Goal: Transaction & Acquisition: Purchase product/service

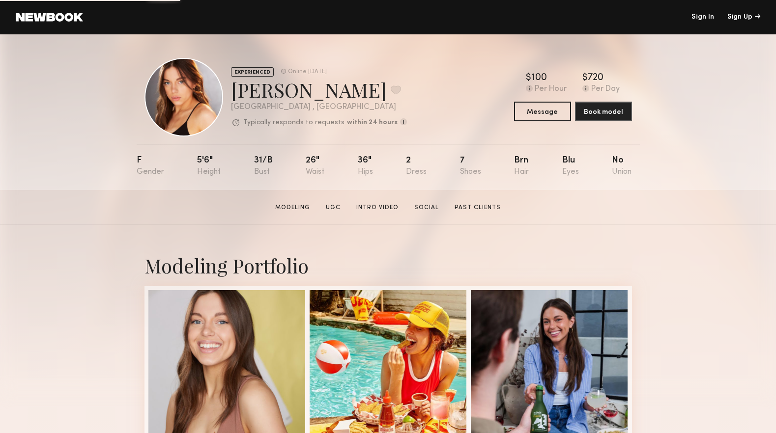
click at [70, 17] on link at bounding box center [49, 17] width 67 height 9
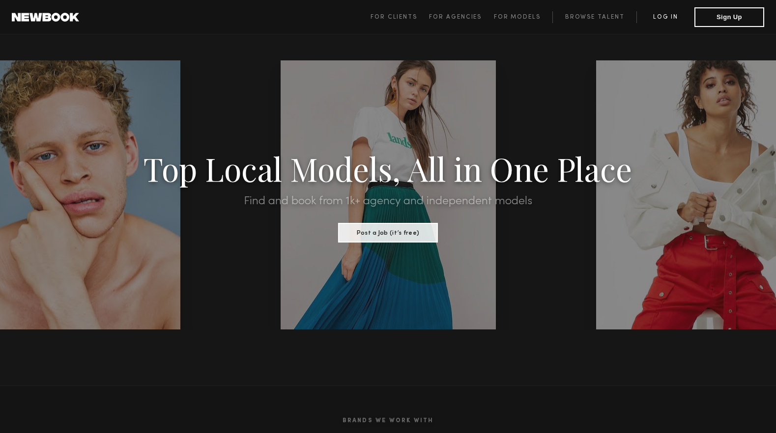
click at [669, 15] on link "Log in" at bounding box center [665, 17] width 58 height 12
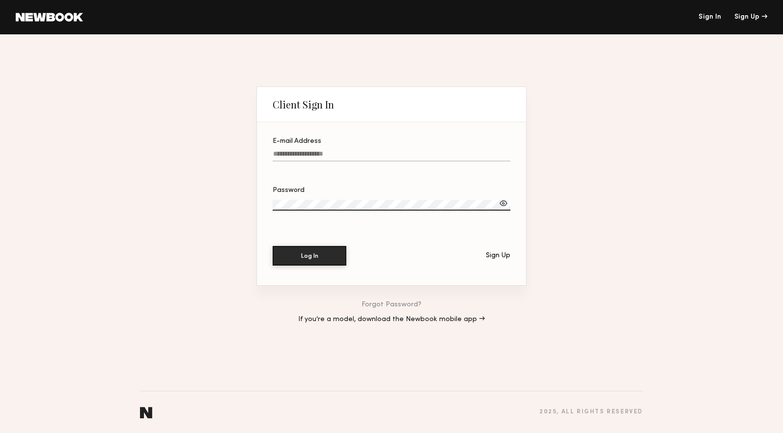
click at [336, 153] on input "E-mail Address" at bounding box center [392, 155] width 238 height 11
type input "**********"
click at [273, 246] on button "Log In" at bounding box center [310, 256] width 74 height 20
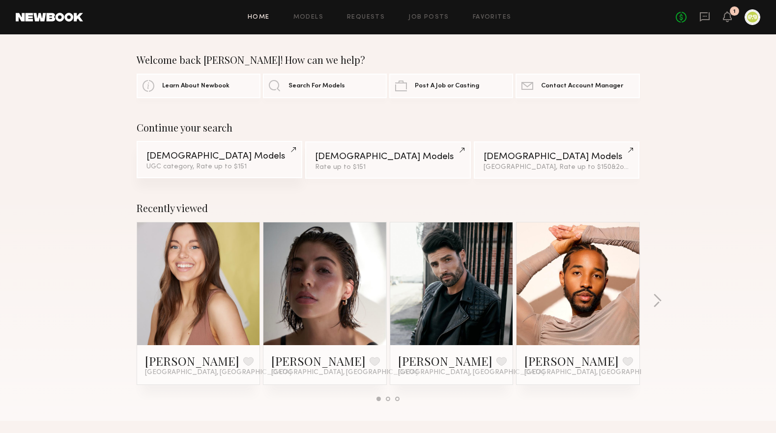
click at [253, 160] on div "Female Models" at bounding box center [219, 156] width 146 height 9
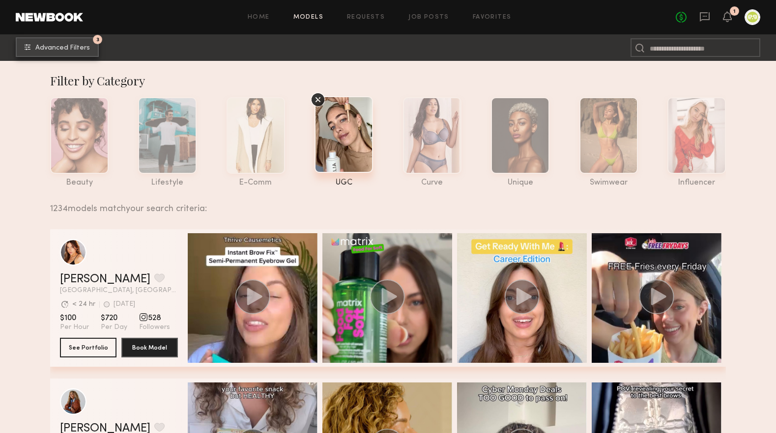
click at [70, 52] on button "3 Advanced Filters" at bounding box center [57, 47] width 83 height 20
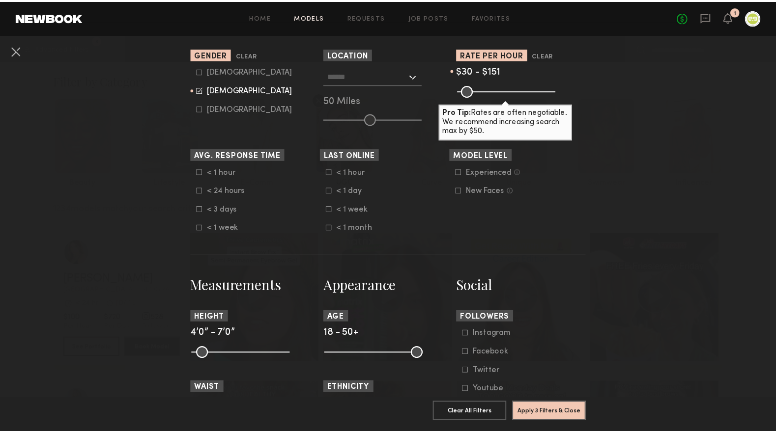
scroll to position [183, 0]
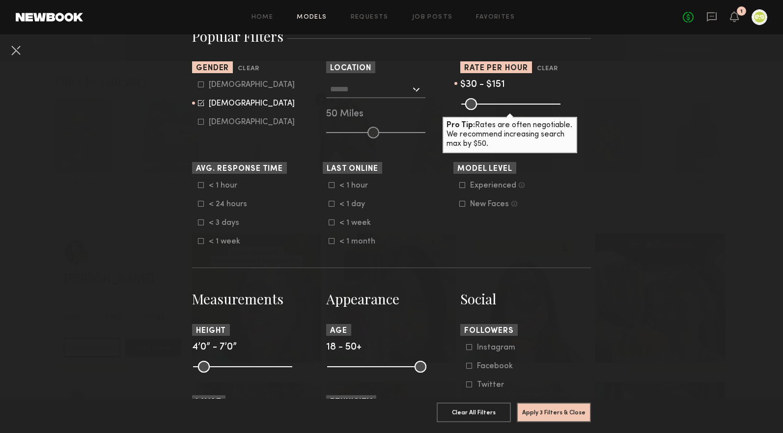
click at [405, 89] on input "text" at bounding box center [370, 89] width 81 height 17
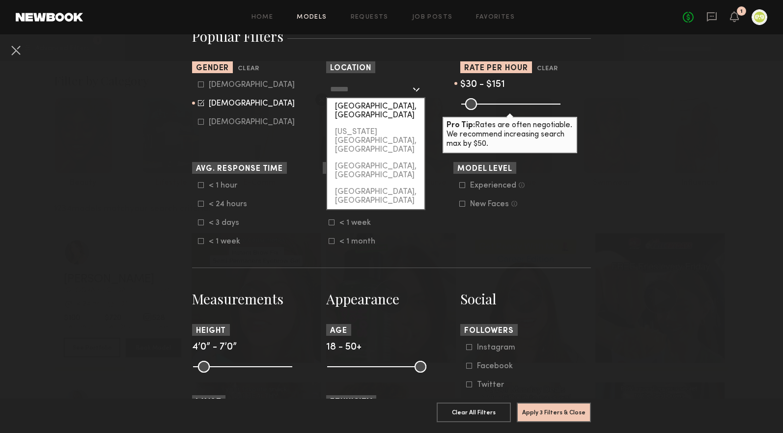
click at [383, 107] on div "[GEOGRAPHIC_DATA], [GEOGRAPHIC_DATA]" at bounding box center [375, 111] width 97 height 26
type input "**********"
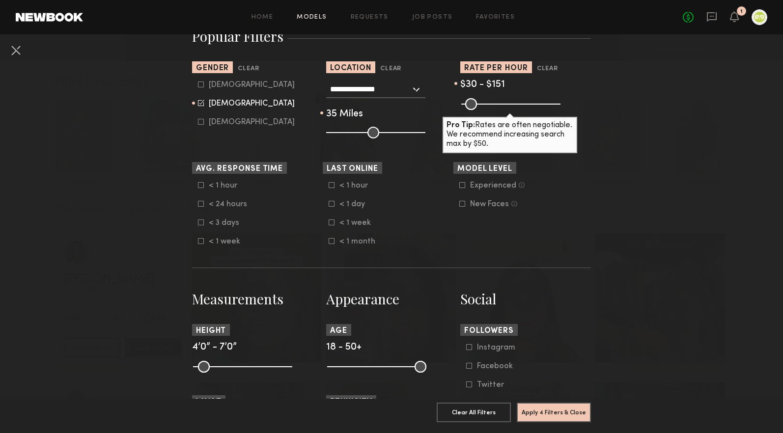
drag, startPoint x: 369, startPoint y: 133, endPoint x: 357, endPoint y: 133, distance: 11.3
type input "**"
click at [357, 133] on input "range" at bounding box center [375, 133] width 99 height 12
click at [538, 402] on button "Apply 4 Filters & Close" at bounding box center [554, 412] width 74 height 20
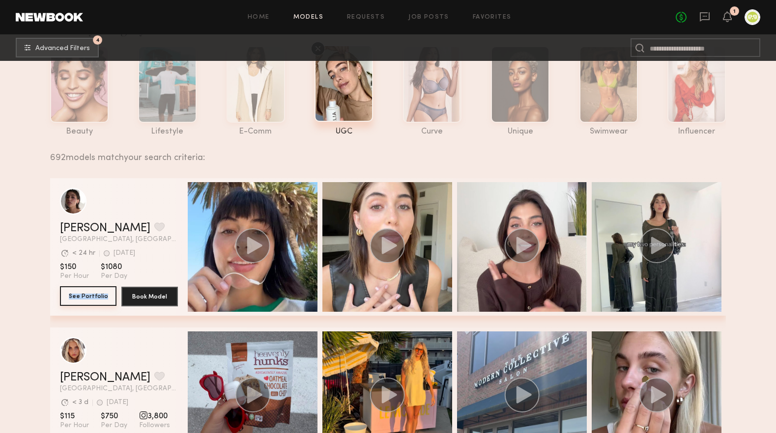
scroll to position [56, 0]
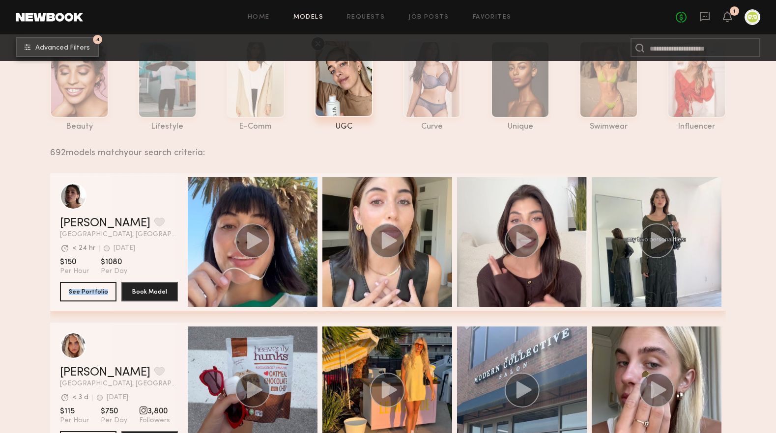
click at [63, 50] on span "Advanced Filters" at bounding box center [62, 48] width 55 height 7
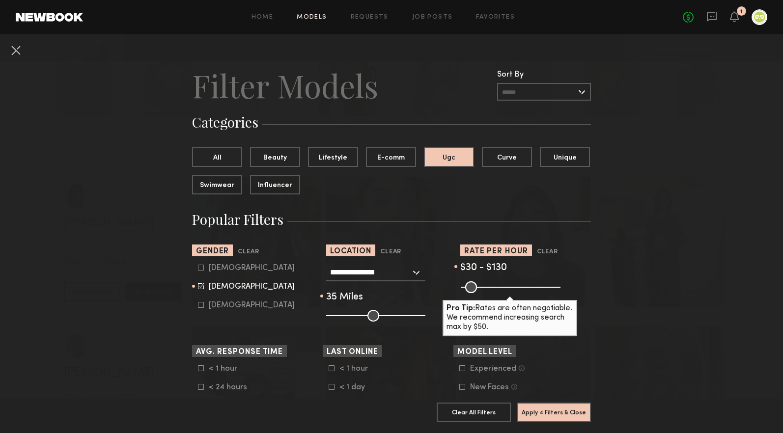
drag, startPoint x: 487, startPoint y: 287, endPoint x: 482, endPoint y: 288, distance: 5.0
type input "***"
click at [482, 288] on input "range" at bounding box center [510, 288] width 99 height 12
click at [543, 407] on button "Apply 4 Filters & Close" at bounding box center [554, 412] width 74 height 20
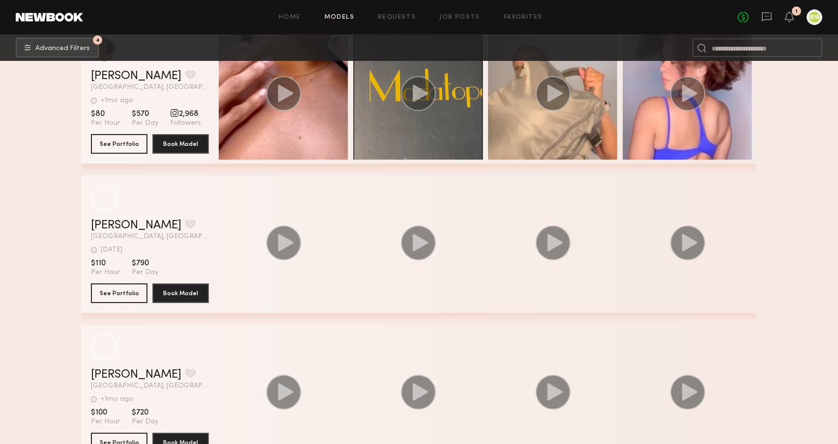
scroll to position [39489, 0]
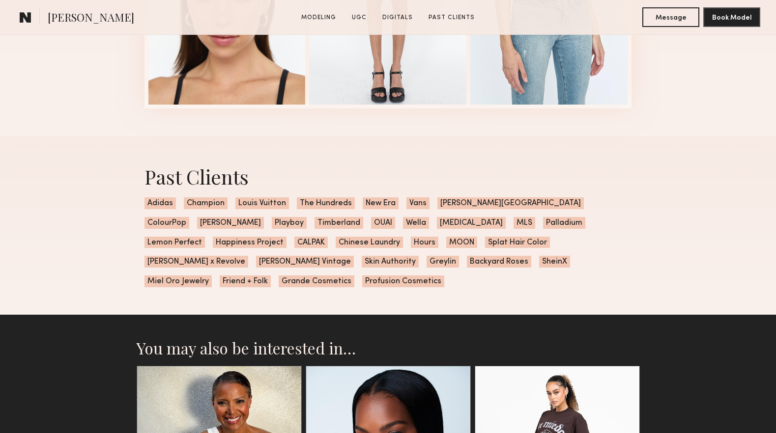
scroll to position [1765, 0]
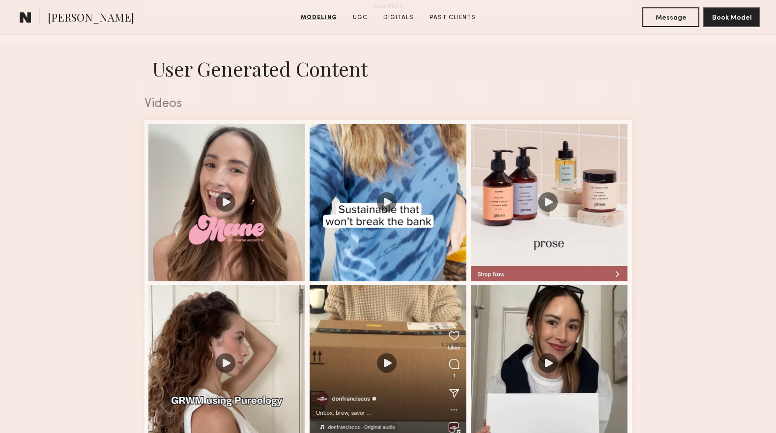
scroll to position [991, 0]
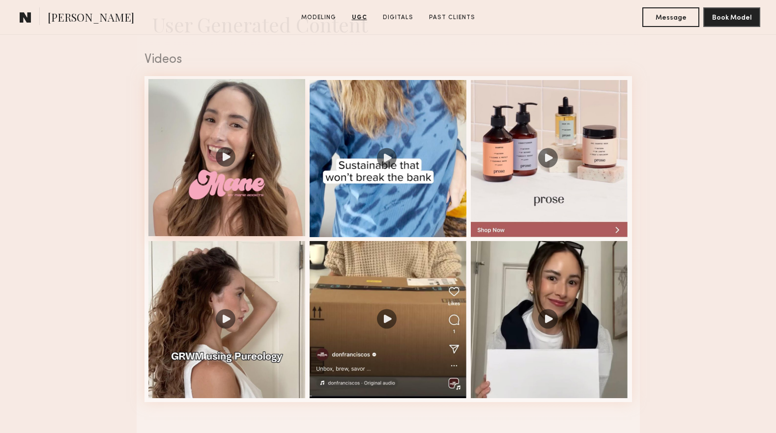
click at [229, 157] on div at bounding box center [226, 157] width 157 height 157
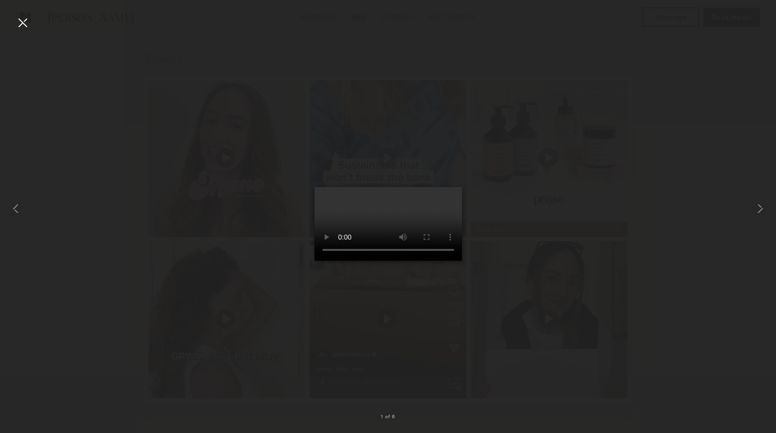
click at [577, 369] on div at bounding box center [388, 209] width 776 height 386
click at [649, 340] on div at bounding box center [388, 209] width 776 height 386
click at [31, 22] on div at bounding box center [388, 209] width 776 height 386
click at [17, 30] on div at bounding box center [23, 23] width 16 height 16
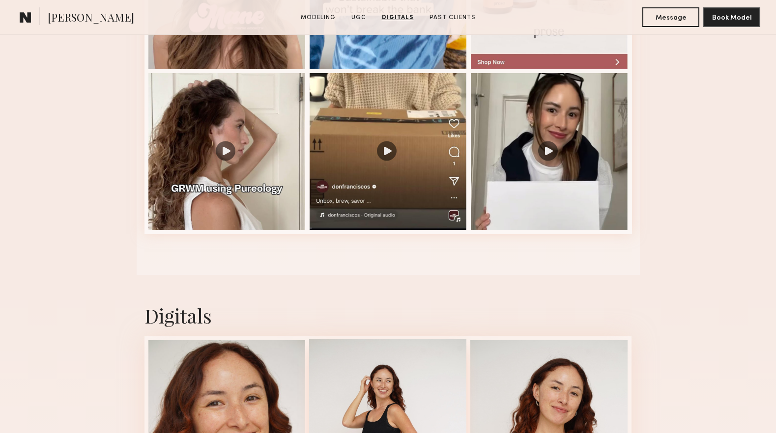
scroll to position [1157, 0]
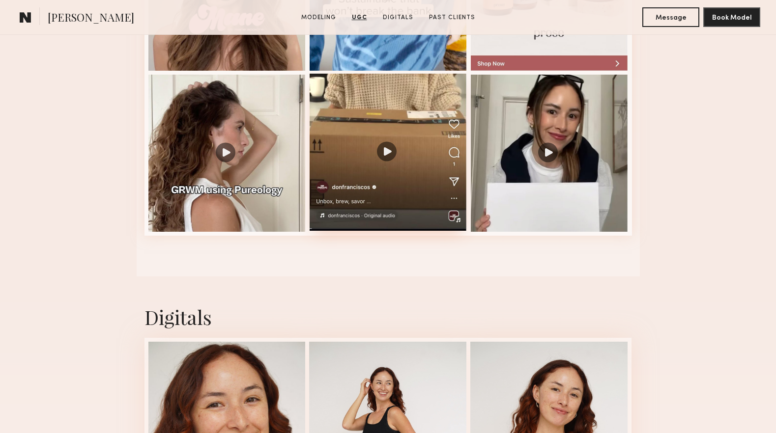
click at [386, 147] on div at bounding box center [388, 152] width 157 height 157
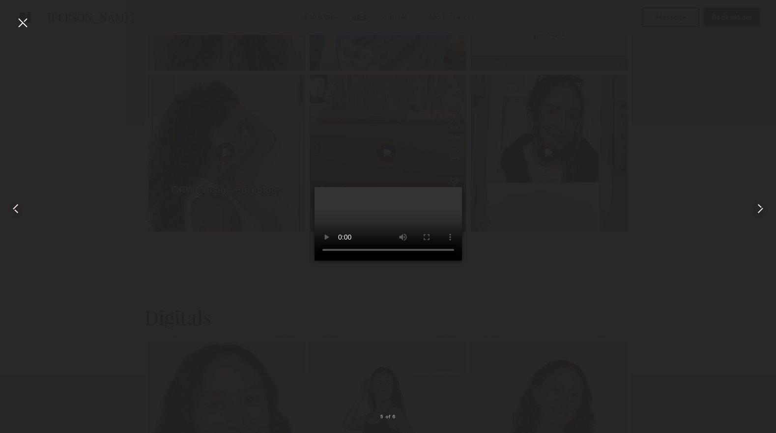
click at [25, 23] on div at bounding box center [23, 23] width 16 height 16
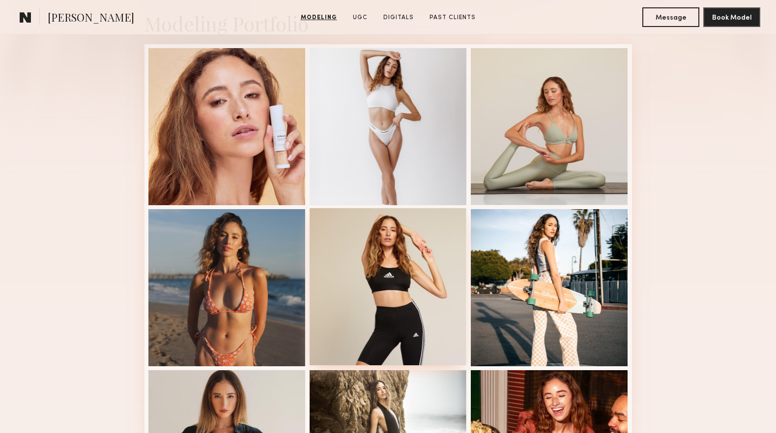
scroll to position [242, 0]
click at [386, 159] on div at bounding box center [388, 125] width 157 height 157
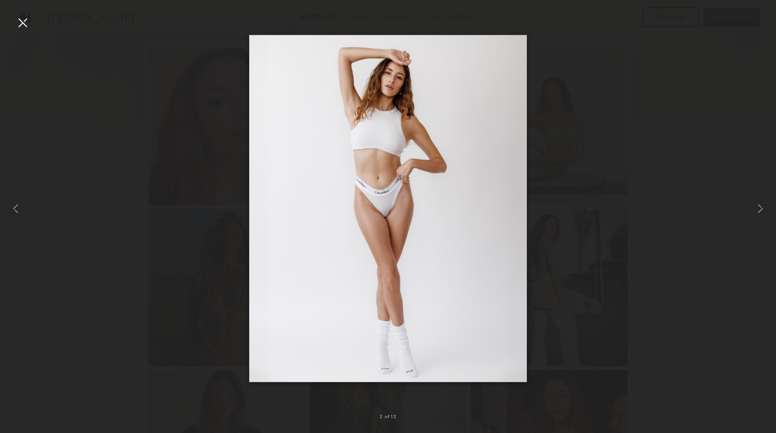
click at [23, 20] on div at bounding box center [23, 23] width 16 height 16
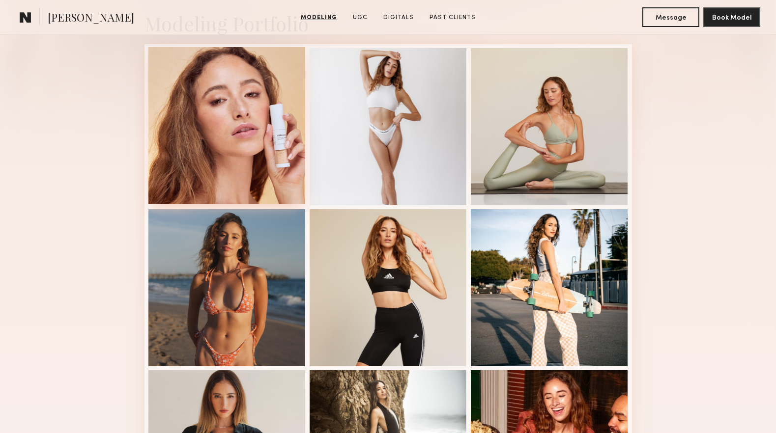
click at [227, 158] on div at bounding box center [226, 125] width 157 height 157
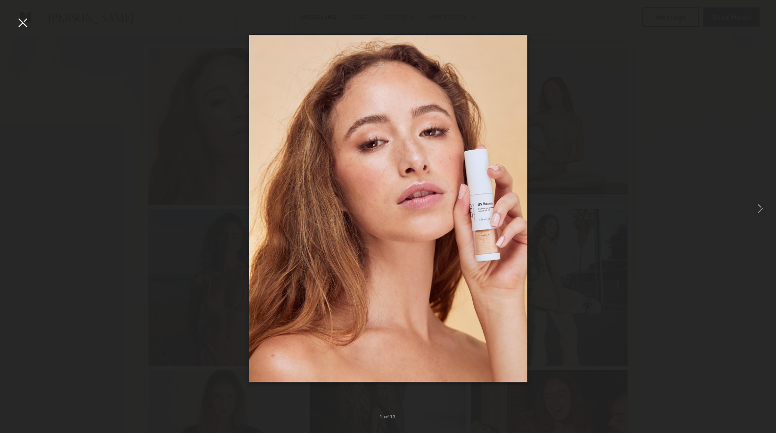
click at [25, 16] on div at bounding box center [23, 23] width 16 height 16
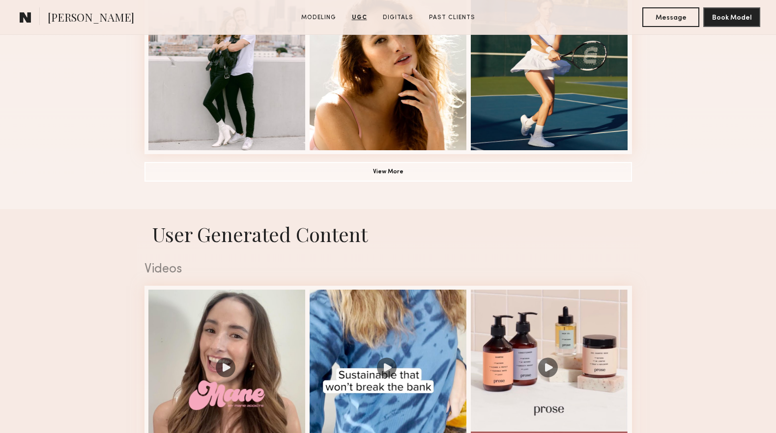
scroll to position [1122, 0]
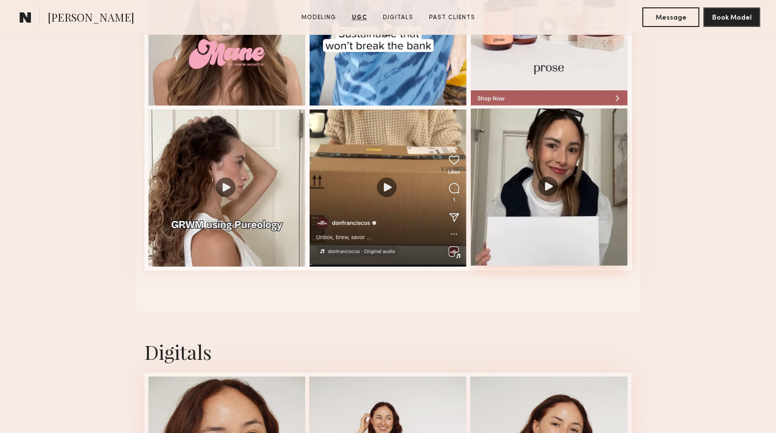
click at [556, 233] on div at bounding box center [549, 187] width 157 height 157
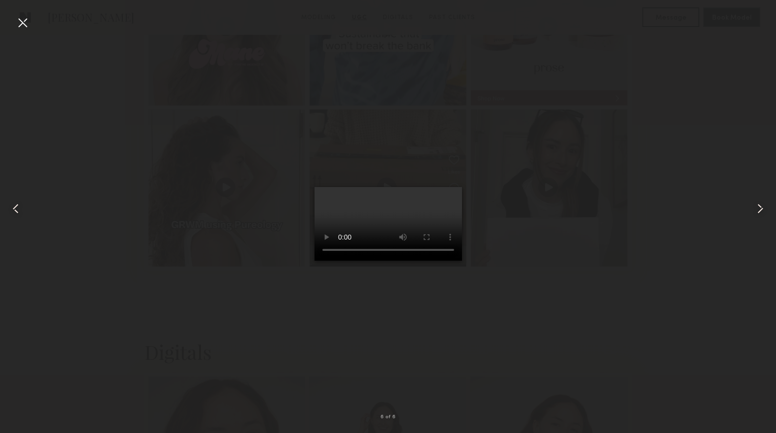
click at [15, 19] on div at bounding box center [23, 23] width 16 height 16
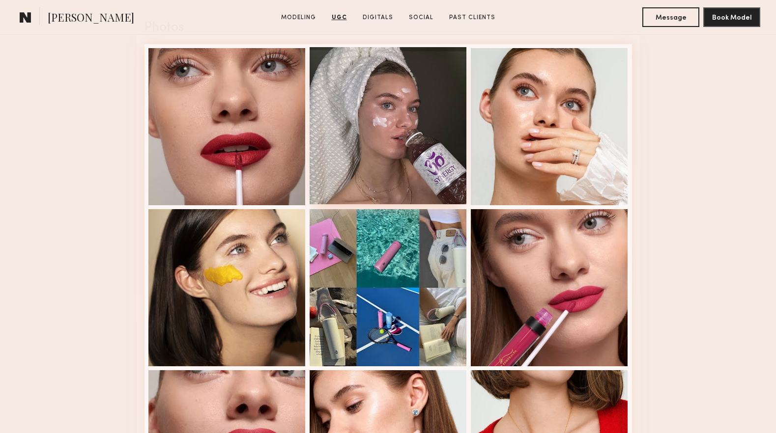
scroll to position [1724, 0]
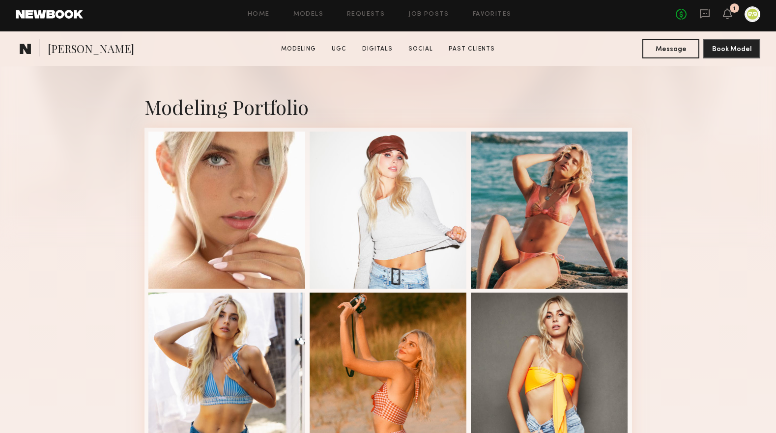
scroll to position [342, 0]
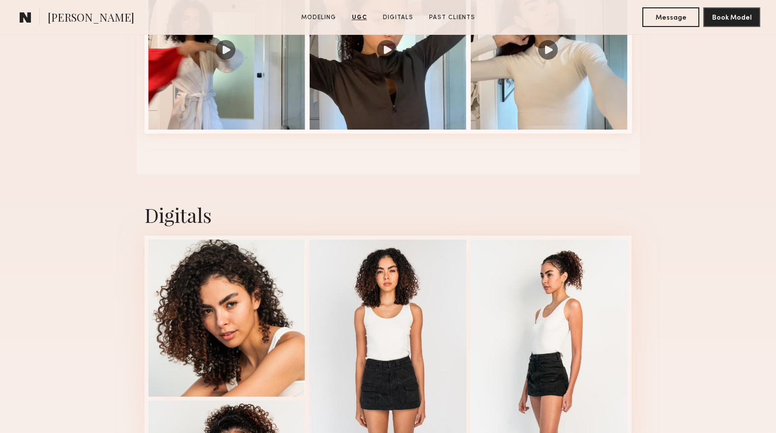
scroll to position [1366, 0]
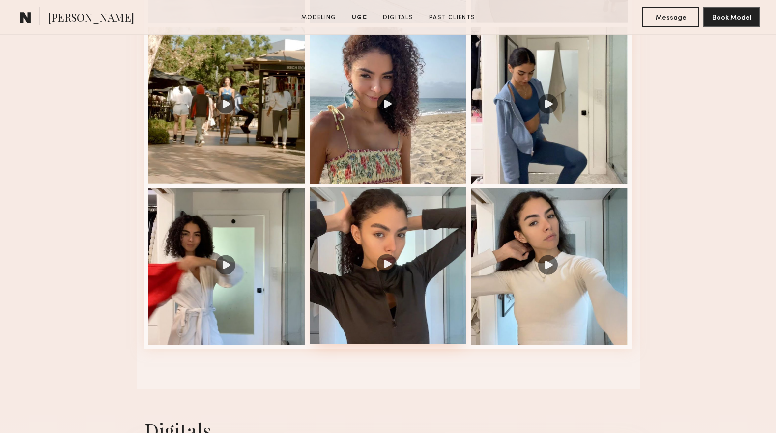
click at [395, 256] on div at bounding box center [388, 265] width 157 height 157
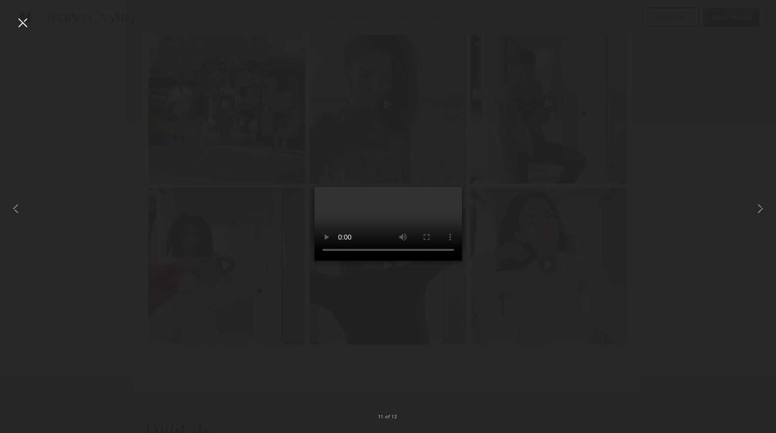
click at [539, 328] on div at bounding box center [388, 209] width 776 height 386
click at [19, 28] on div at bounding box center [23, 23] width 16 height 16
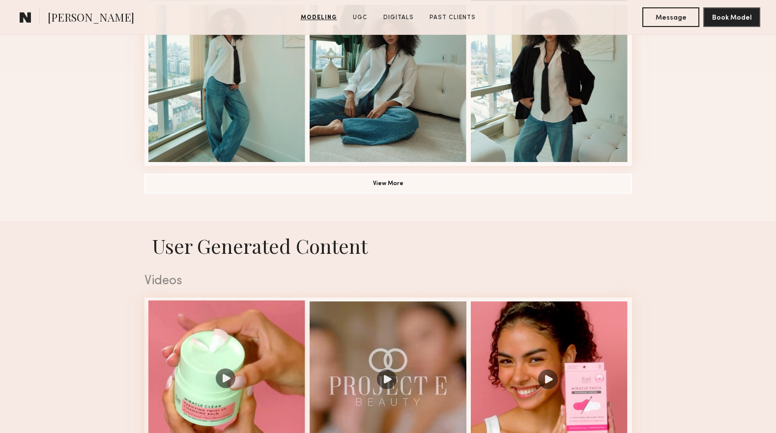
scroll to position [959, 0]
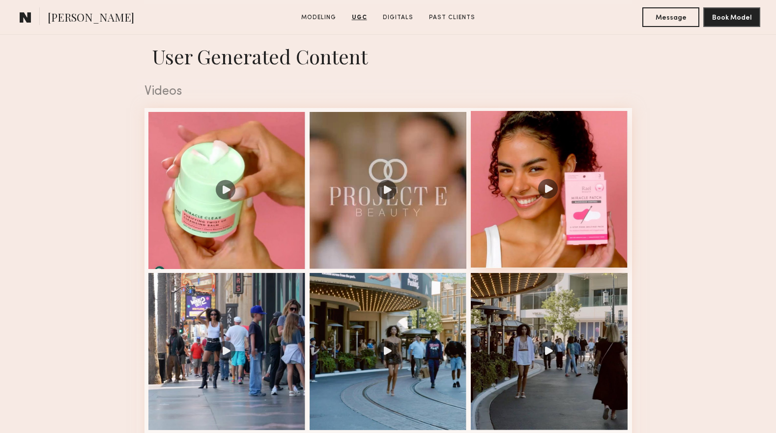
click at [540, 208] on div at bounding box center [549, 189] width 157 height 157
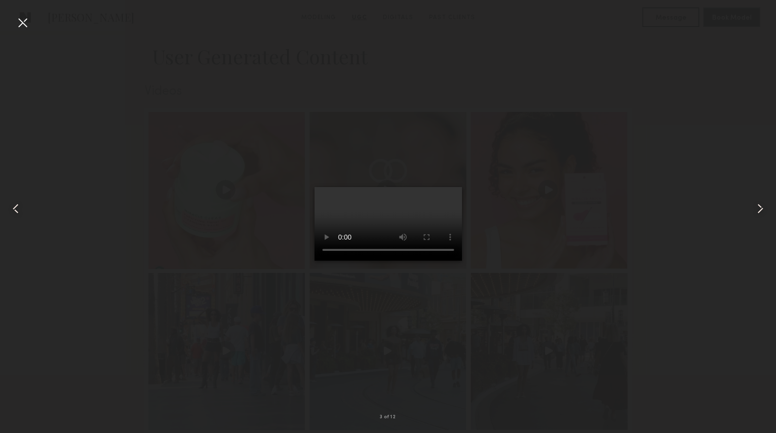
click at [668, 266] on div at bounding box center [388, 209] width 776 height 386
click at [27, 20] on div at bounding box center [23, 23] width 16 height 16
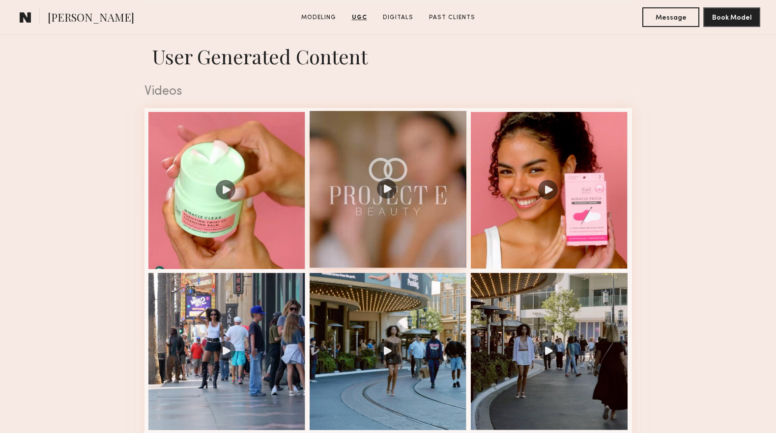
click at [371, 231] on div at bounding box center [388, 189] width 157 height 157
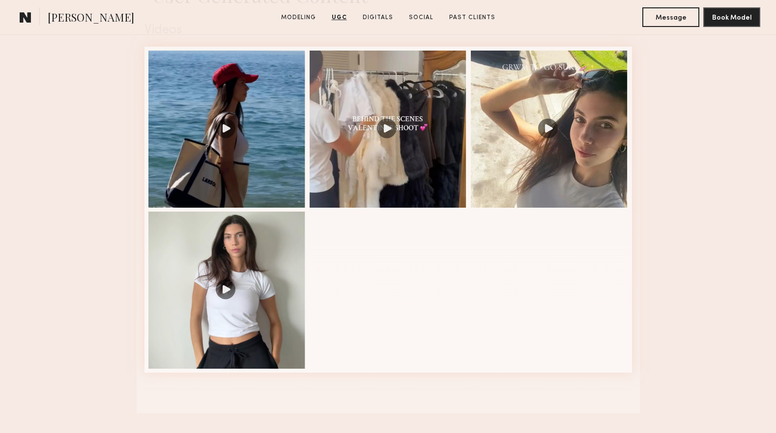
scroll to position [953, 0]
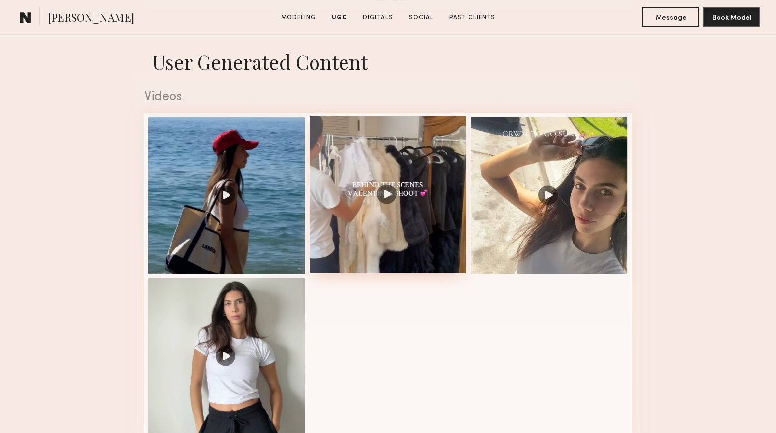
click at [387, 209] on div at bounding box center [388, 194] width 157 height 157
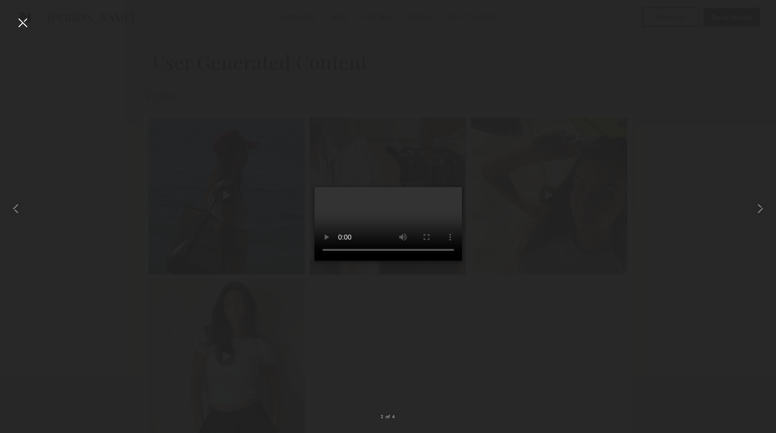
click at [523, 361] on div at bounding box center [388, 209] width 776 height 386
click at [532, 200] on div at bounding box center [388, 209] width 776 height 386
click at [29, 23] on div at bounding box center [23, 23] width 16 height 16
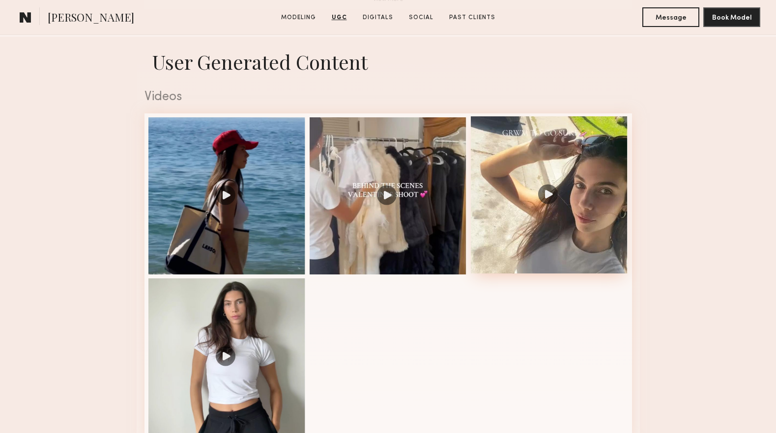
click at [550, 200] on div at bounding box center [549, 194] width 157 height 157
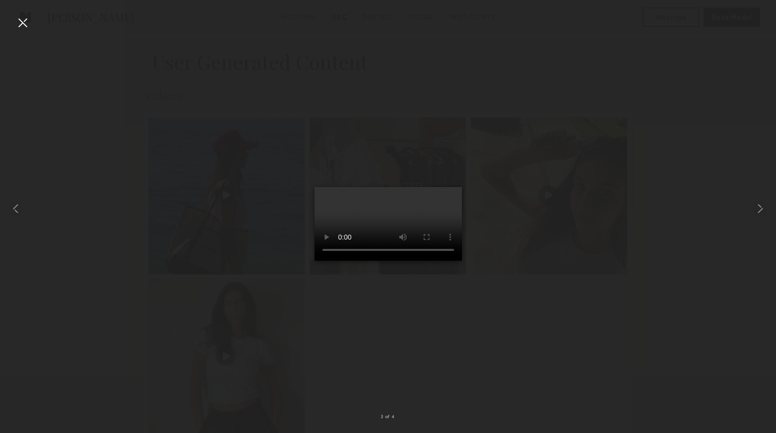
click at [22, 21] on div at bounding box center [23, 23] width 16 height 16
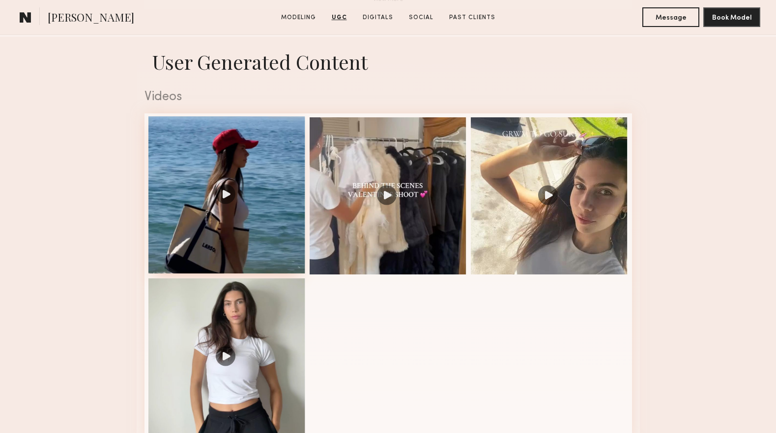
click at [264, 242] on div at bounding box center [226, 194] width 157 height 157
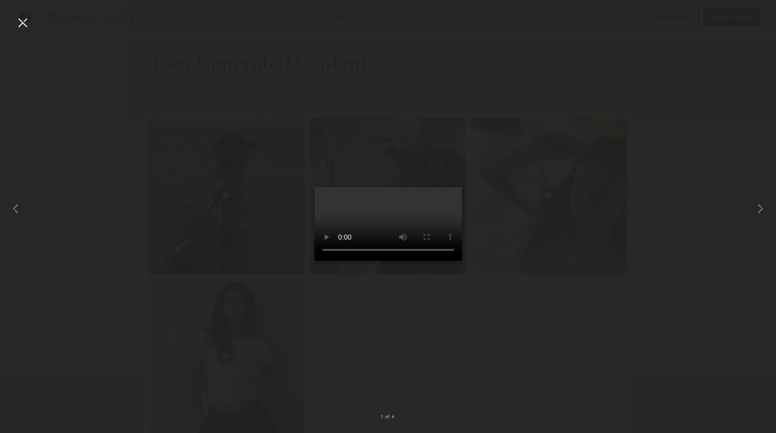
click at [23, 28] on div at bounding box center [23, 23] width 16 height 16
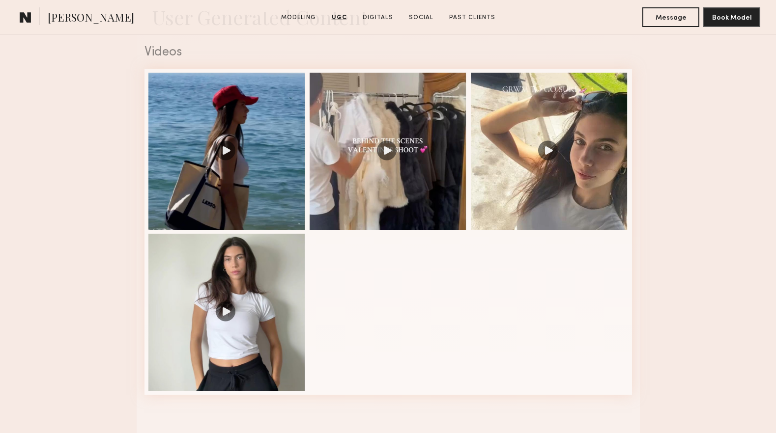
scroll to position [997, 0]
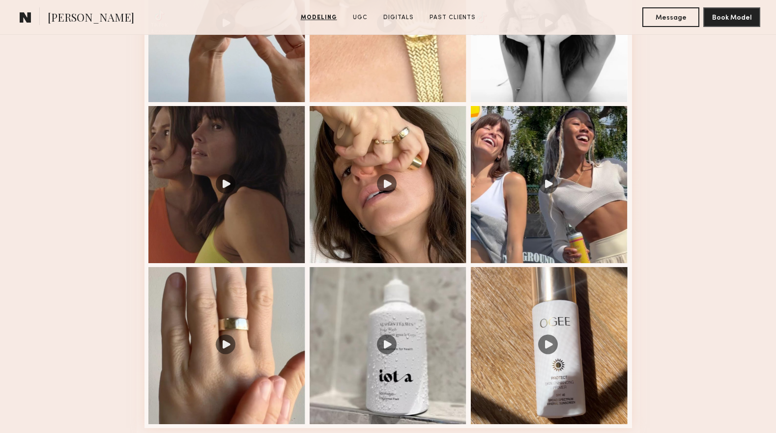
scroll to position [1127, 0]
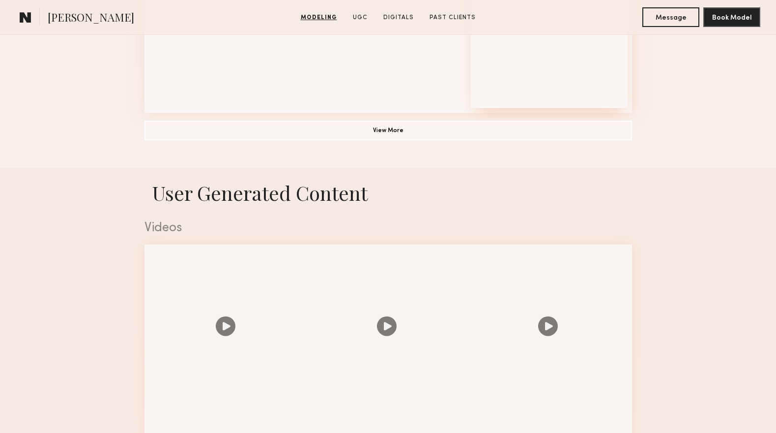
scroll to position [1006, 0]
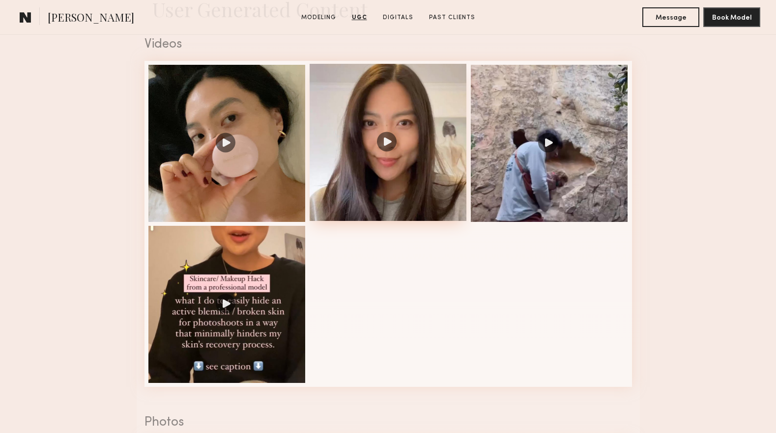
click at [402, 152] on div at bounding box center [388, 142] width 157 height 157
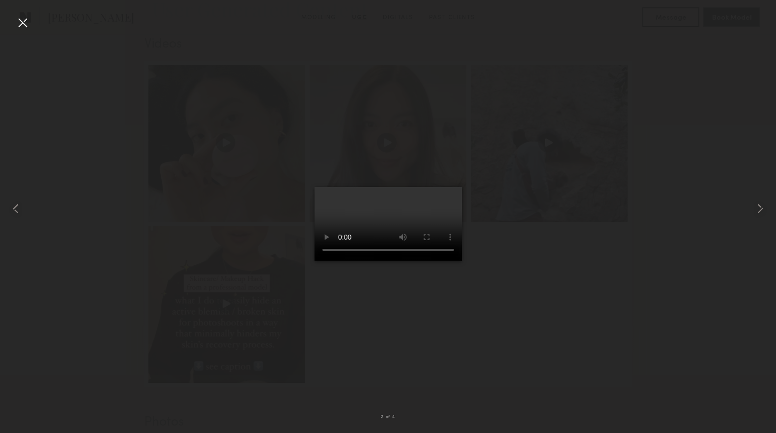
click at [603, 359] on div at bounding box center [388, 209] width 776 height 386
click at [626, 271] on div at bounding box center [388, 209] width 776 height 386
click at [233, 57] on div at bounding box center [388, 209] width 776 height 386
click at [186, 89] on div at bounding box center [388, 209] width 776 height 386
click at [135, 130] on div at bounding box center [388, 209] width 776 height 386
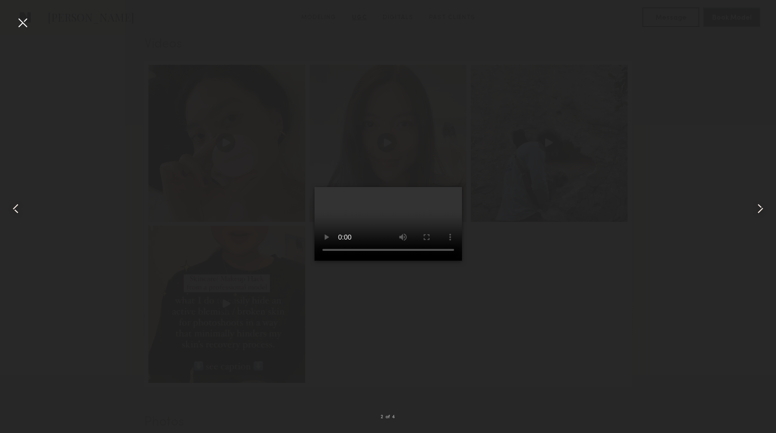
click at [27, 20] on div at bounding box center [23, 23] width 16 height 16
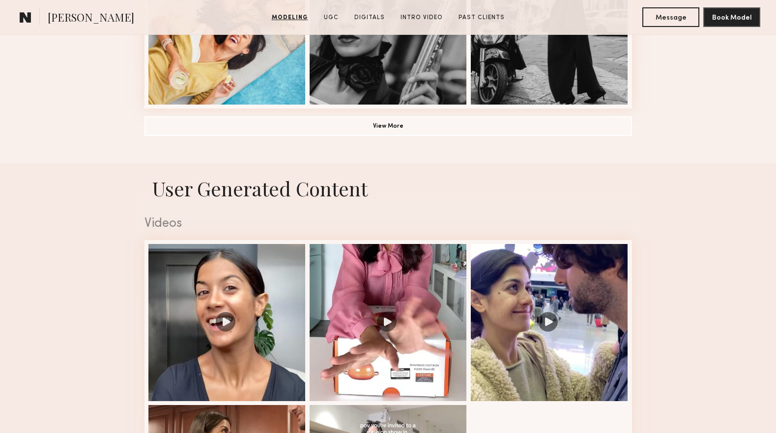
scroll to position [988, 0]
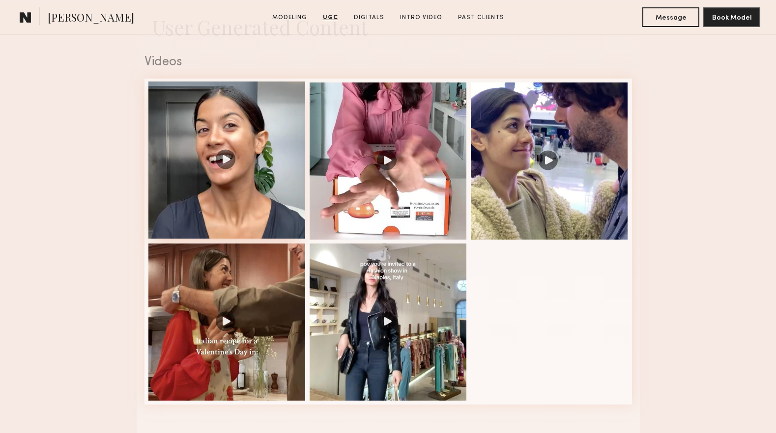
click at [292, 210] on div at bounding box center [226, 160] width 157 height 157
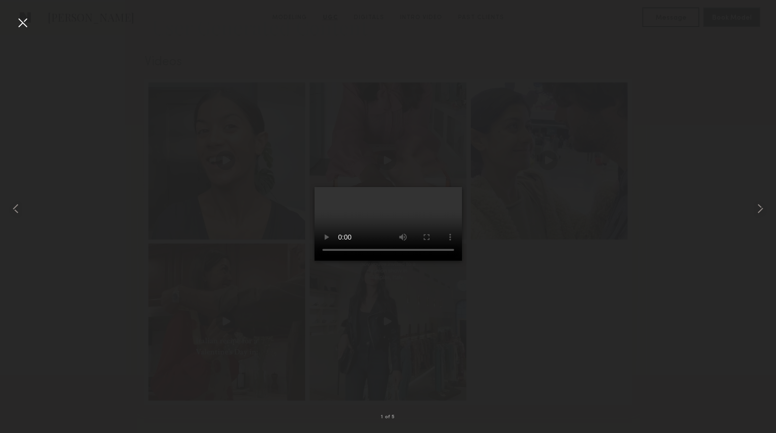
click at [611, 248] on div at bounding box center [388, 209] width 776 height 386
click at [28, 24] on div at bounding box center [23, 23] width 16 height 16
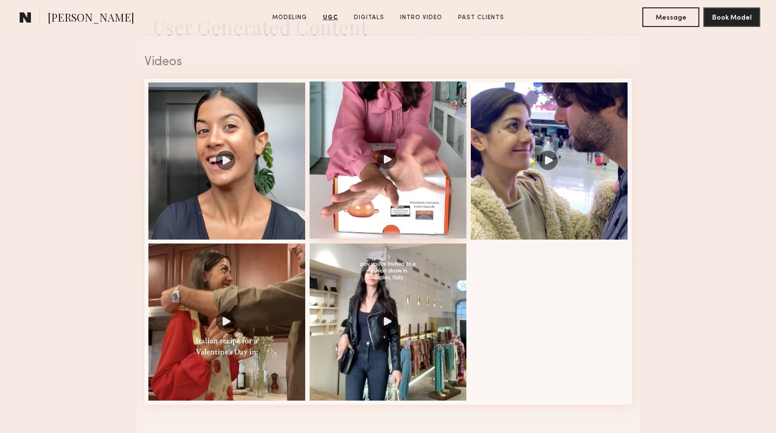
click at [407, 206] on div at bounding box center [388, 160] width 157 height 157
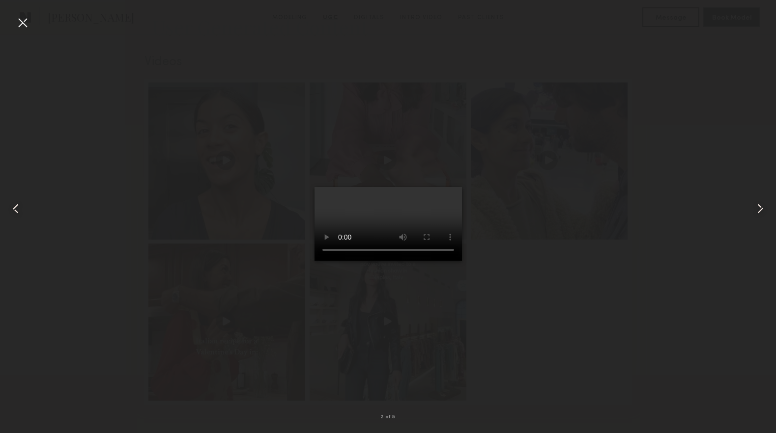
click at [16, 20] on div at bounding box center [23, 23] width 16 height 16
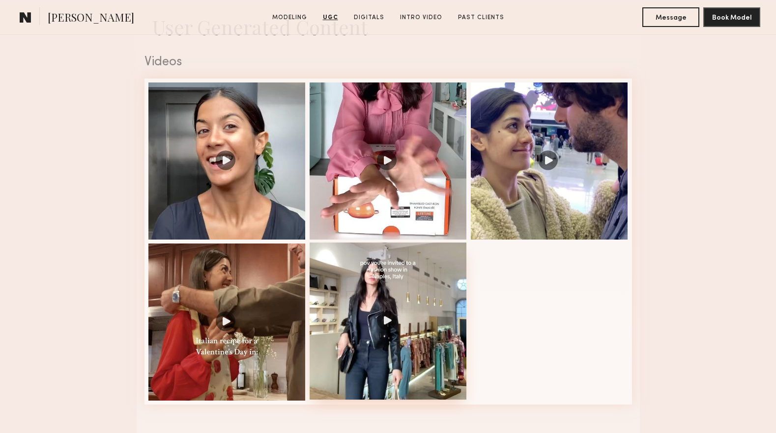
scroll to position [990, 0]
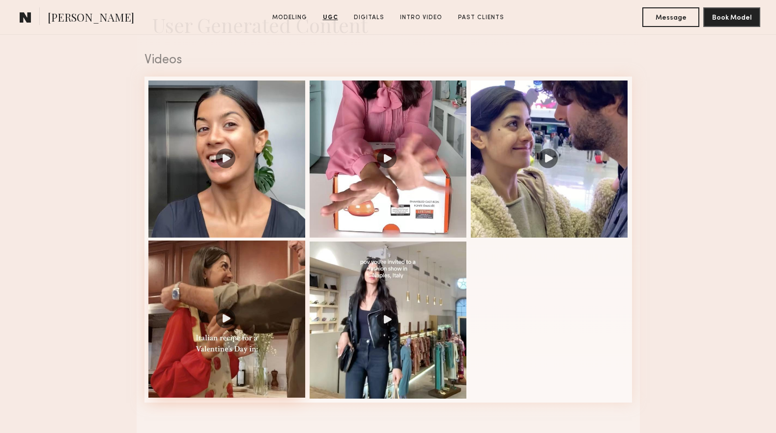
click at [246, 303] on div at bounding box center [226, 319] width 157 height 157
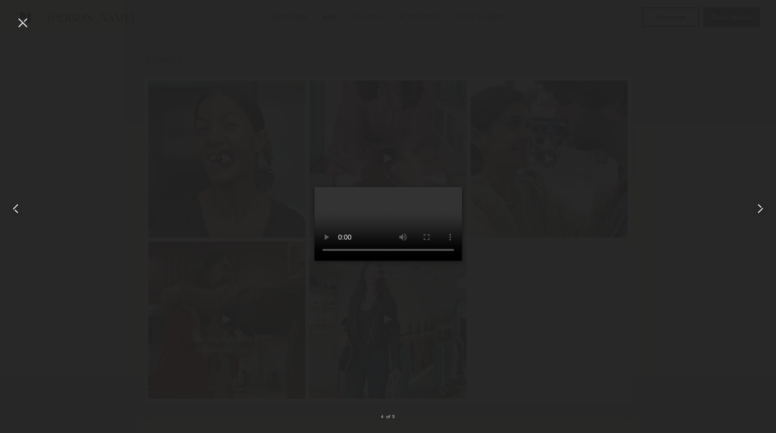
click at [33, 20] on div at bounding box center [388, 209] width 776 height 386
click at [20, 29] on div at bounding box center [23, 23] width 16 height 16
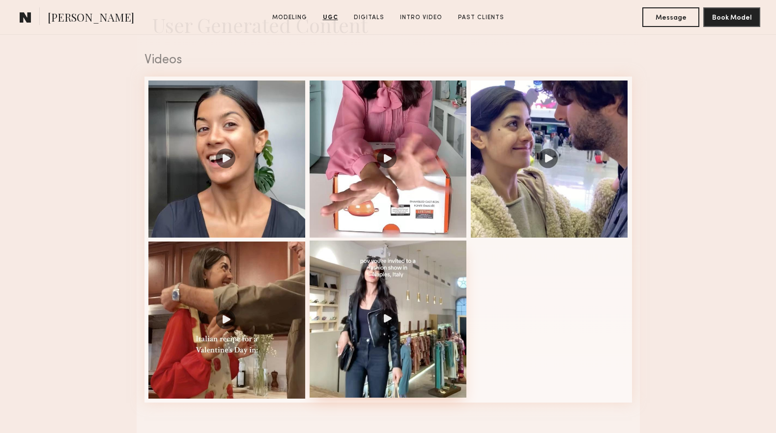
click at [397, 306] on div at bounding box center [388, 319] width 157 height 157
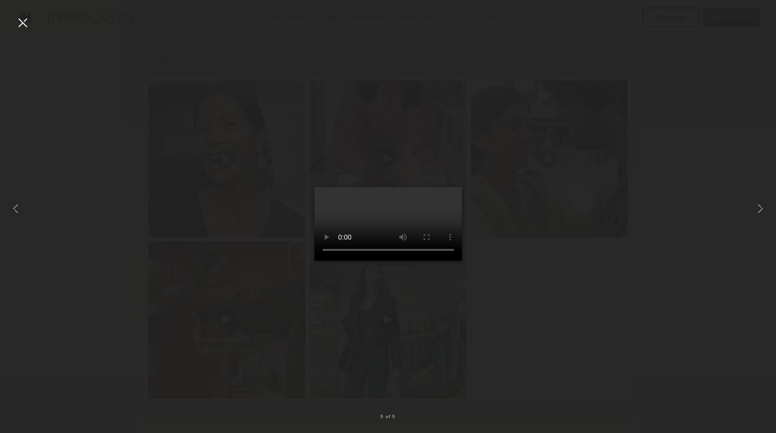
click at [28, 19] on div at bounding box center [23, 23] width 16 height 16
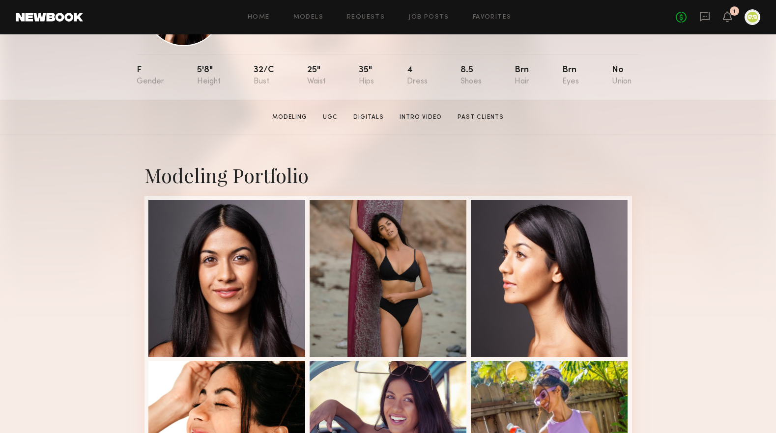
scroll to position [178, 0]
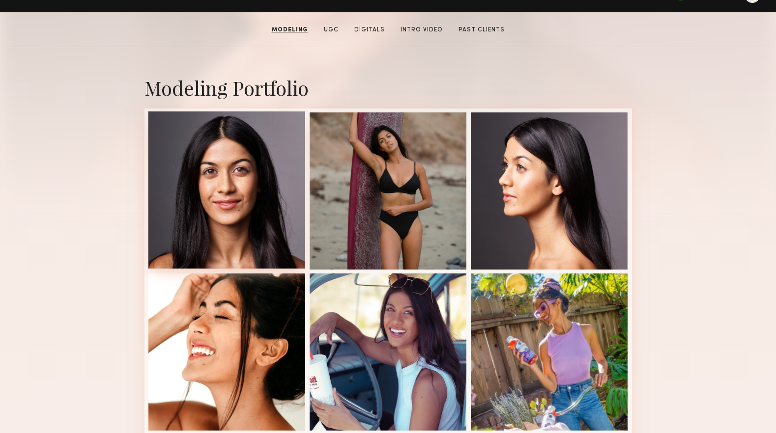
click at [279, 223] on div at bounding box center [226, 190] width 157 height 157
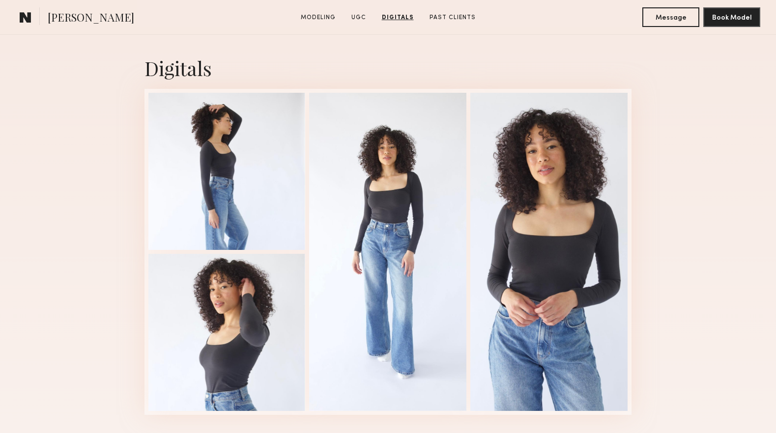
scroll to position [901, 0]
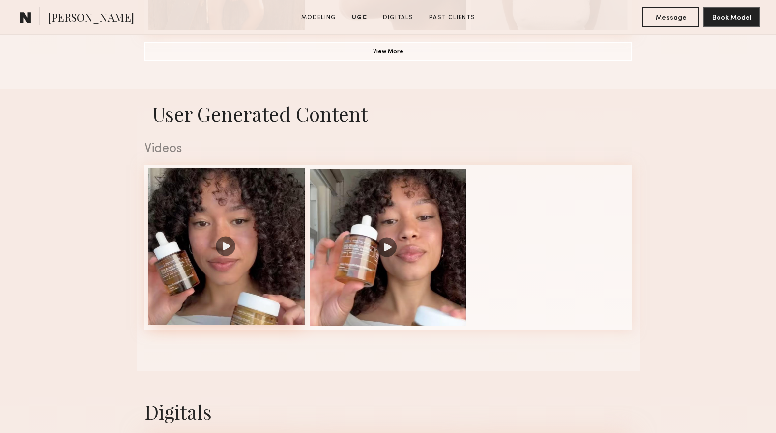
click at [261, 202] on div at bounding box center [226, 247] width 157 height 157
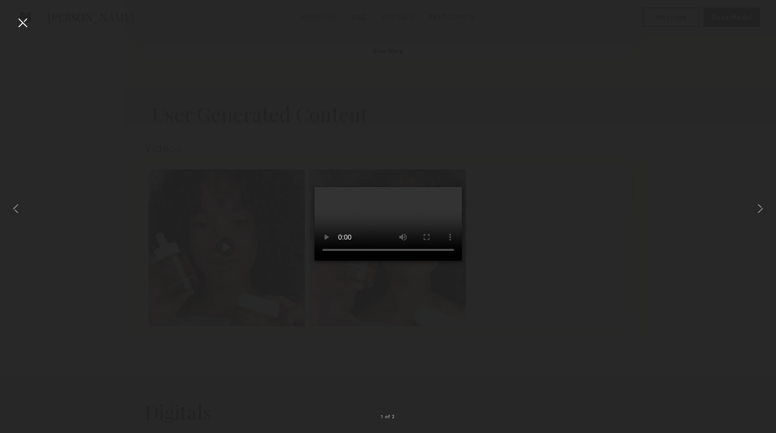
click at [602, 230] on div at bounding box center [388, 209] width 776 height 386
click at [29, 23] on div at bounding box center [23, 23] width 16 height 16
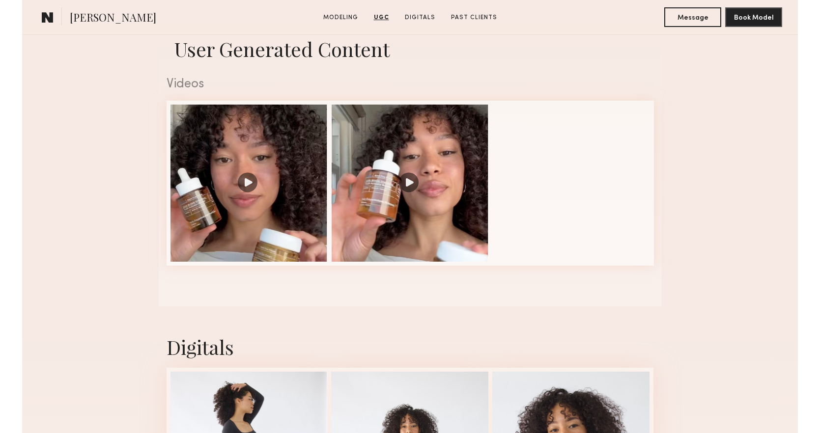
scroll to position [965, 0]
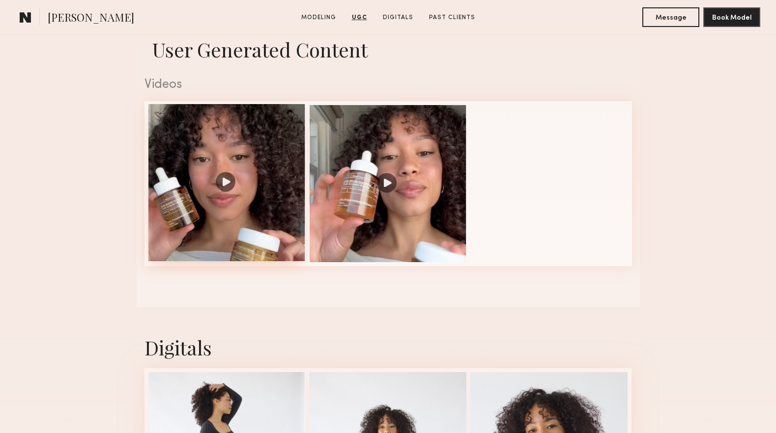
click at [235, 184] on div at bounding box center [226, 182] width 157 height 157
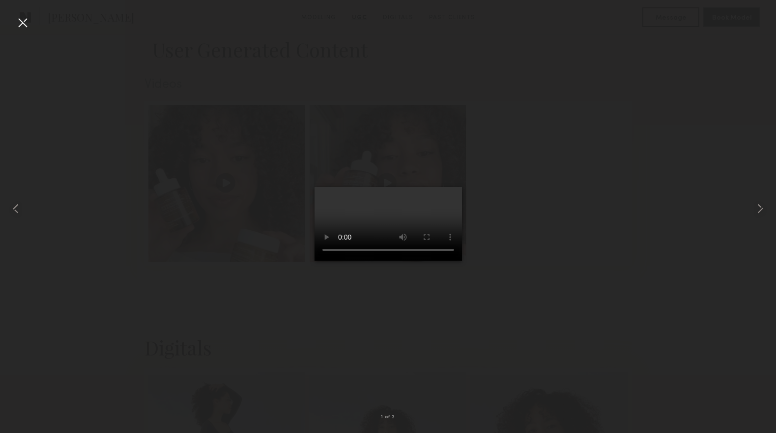
click at [160, 309] on div at bounding box center [388, 209] width 776 height 386
click at [17, 16] on div at bounding box center [23, 23] width 16 height 16
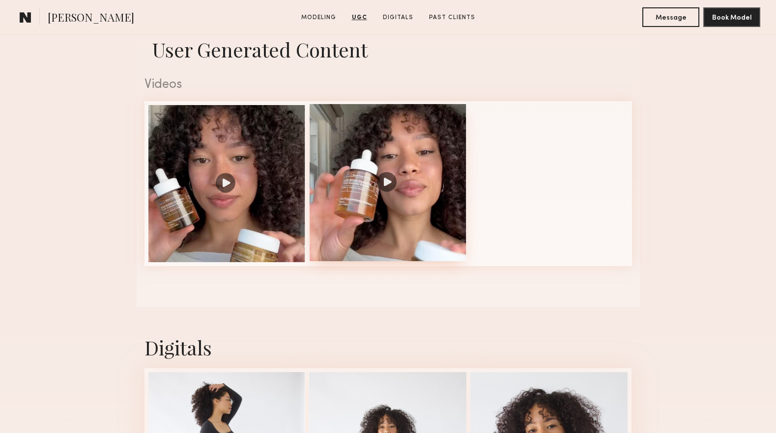
click at [437, 203] on div at bounding box center [388, 182] width 157 height 157
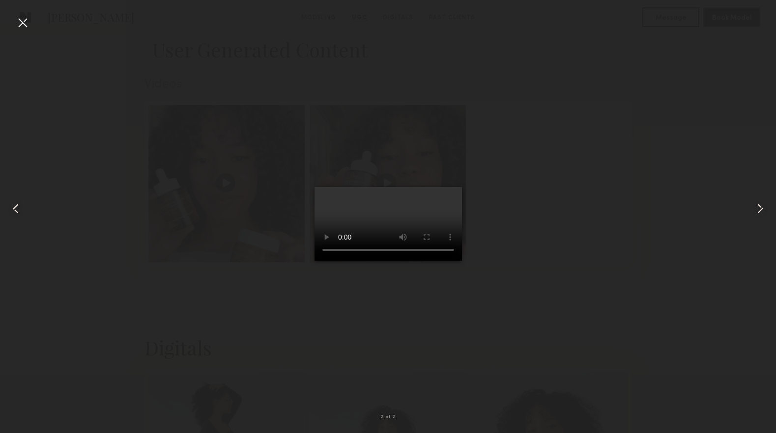
click at [60, 261] on div at bounding box center [388, 209] width 776 height 386
click at [123, 54] on div at bounding box center [388, 209] width 776 height 386
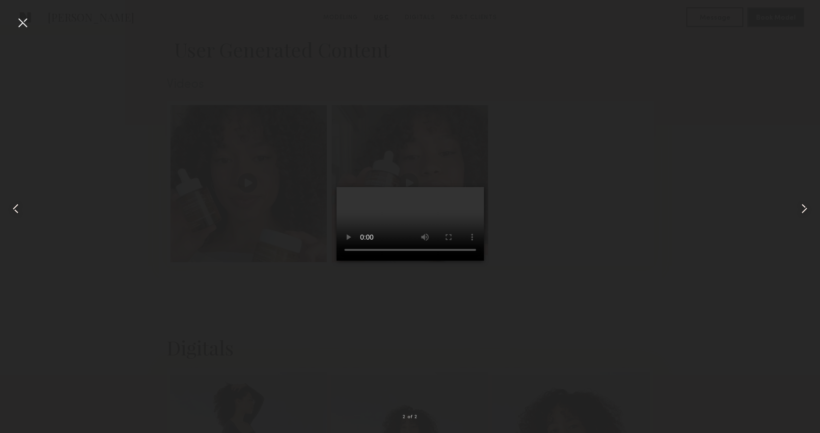
click at [201, 355] on div at bounding box center [410, 209] width 820 height 386
click at [32, 28] on div at bounding box center [16, 209] width 33 height 386
click at [39, 25] on div at bounding box center [410, 209] width 820 height 386
click at [22, 22] on div at bounding box center [23, 23] width 16 height 16
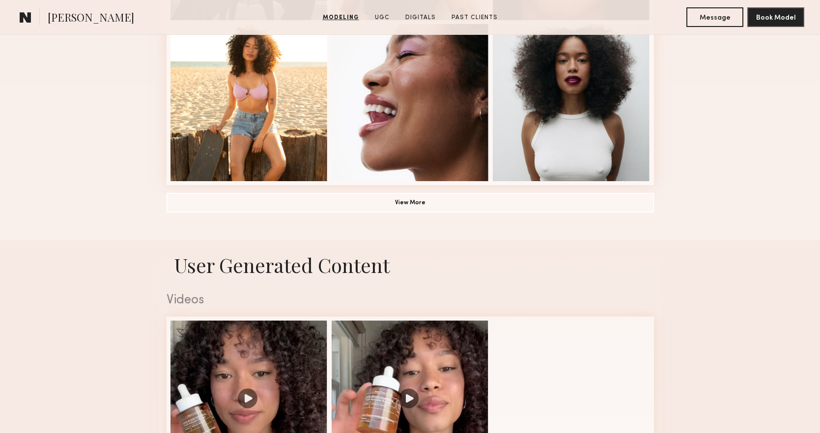
scroll to position [939, 0]
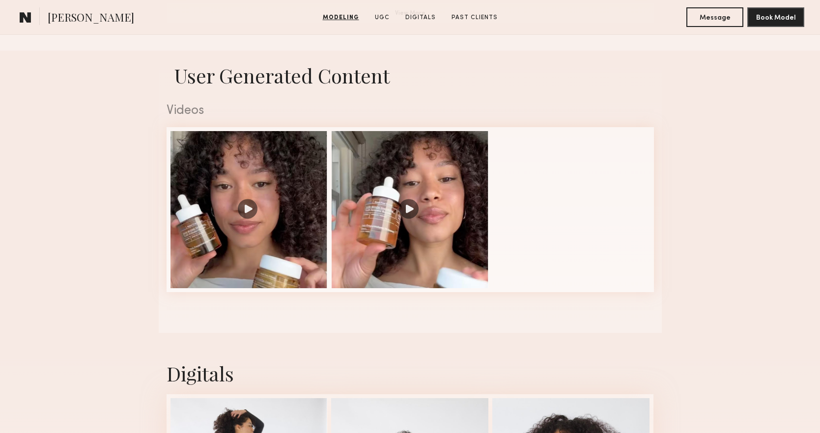
click at [296, 214] on div at bounding box center [248, 209] width 157 height 157
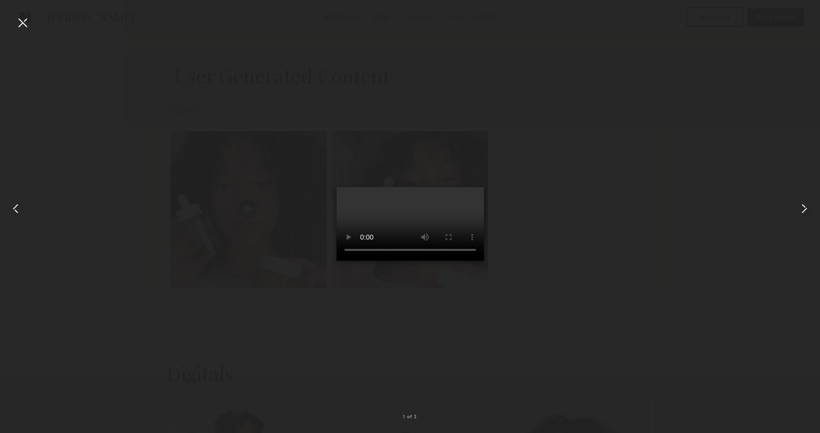
click at [21, 26] on div at bounding box center [23, 23] width 16 height 16
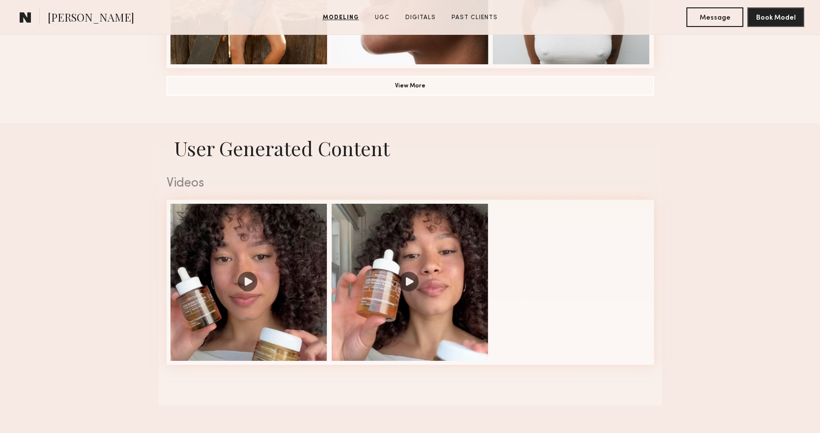
scroll to position [884, 0]
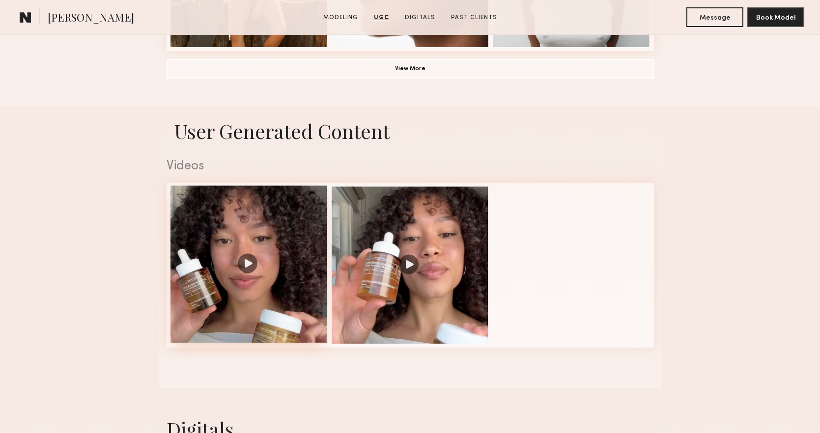
click at [259, 250] on div at bounding box center [248, 264] width 157 height 157
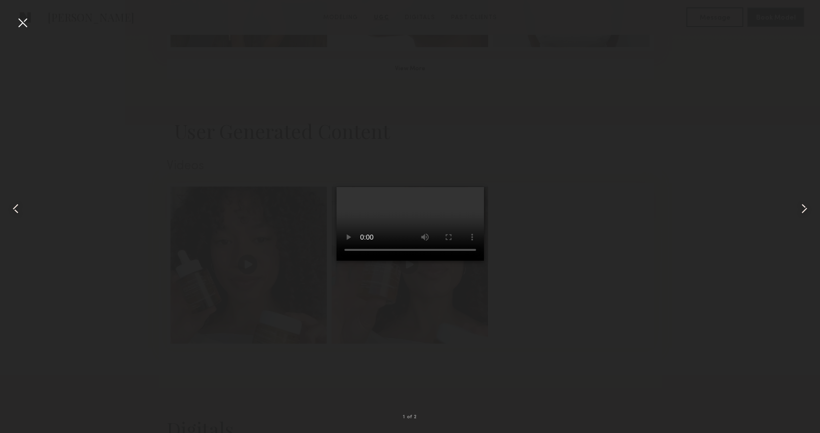
click at [26, 23] on div at bounding box center [23, 23] width 16 height 16
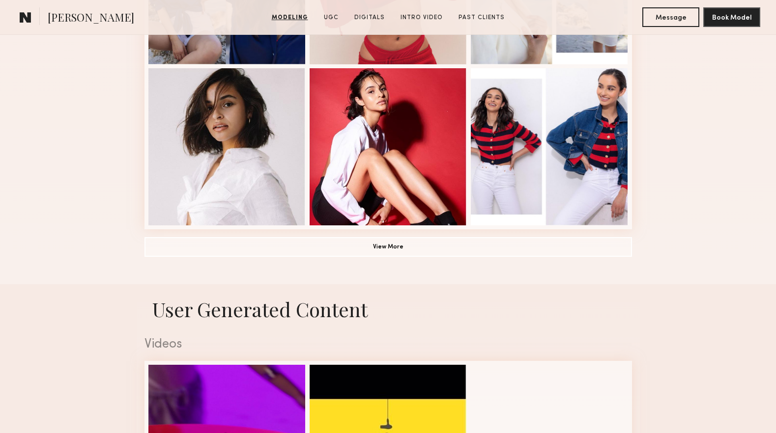
scroll to position [705, 0]
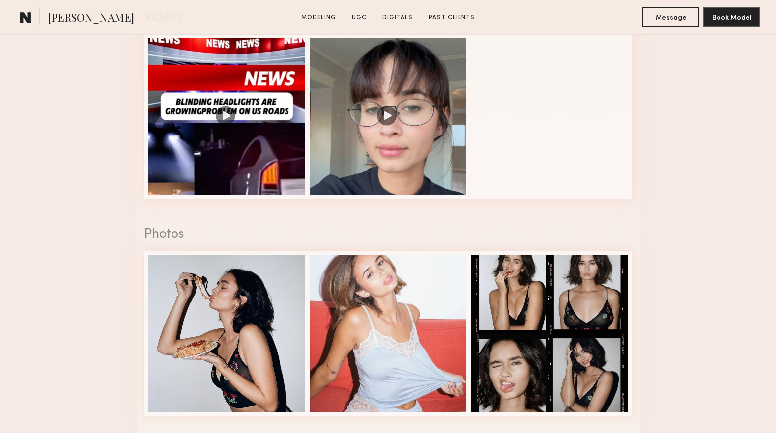
scroll to position [846, 0]
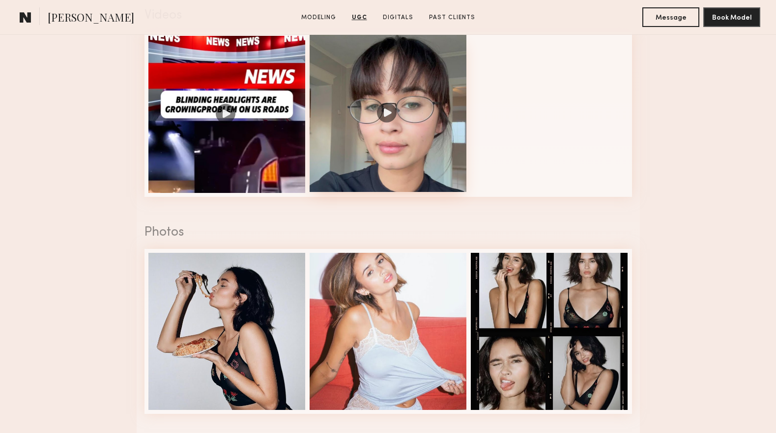
click at [394, 115] on div at bounding box center [388, 113] width 157 height 157
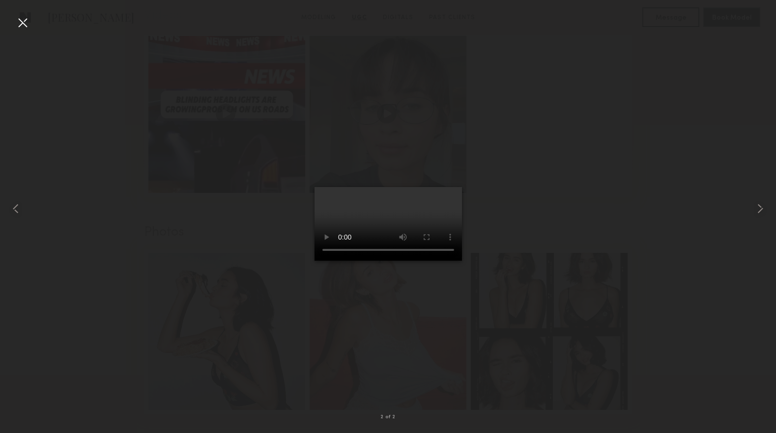
click at [163, 261] on div at bounding box center [388, 209] width 776 height 386
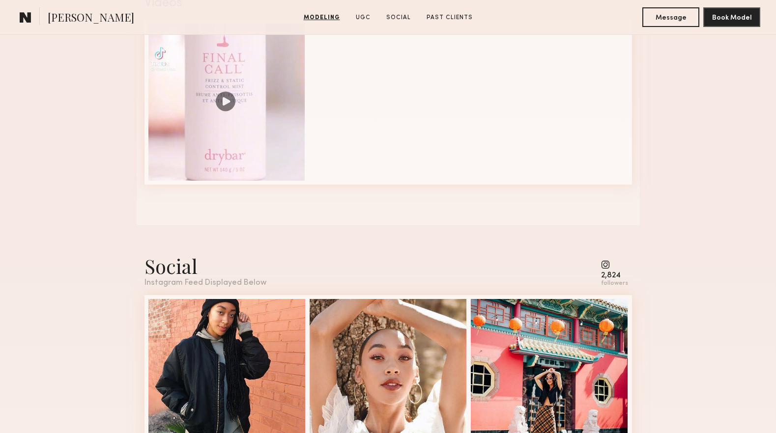
scroll to position [1047, 0]
click at [267, 171] on div at bounding box center [226, 101] width 157 height 157
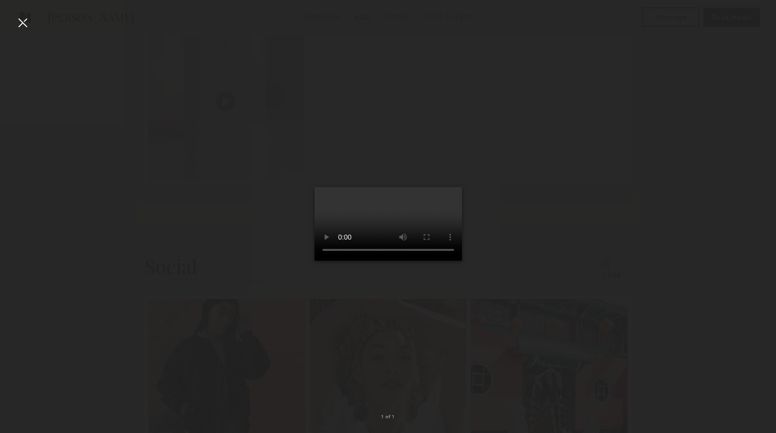
click at [217, 130] on div at bounding box center [388, 209] width 776 height 386
click at [196, 100] on div at bounding box center [388, 209] width 776 height 386
click at [25, 22] on div at bounding box center [23, 23] width 16 height 16
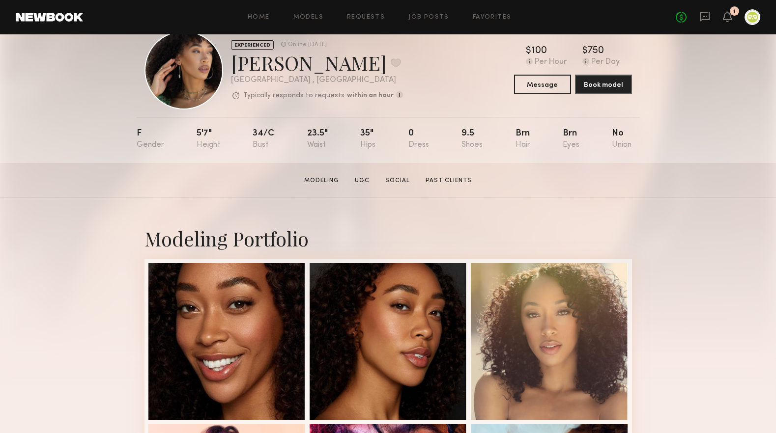
scroll to position [224, 0]
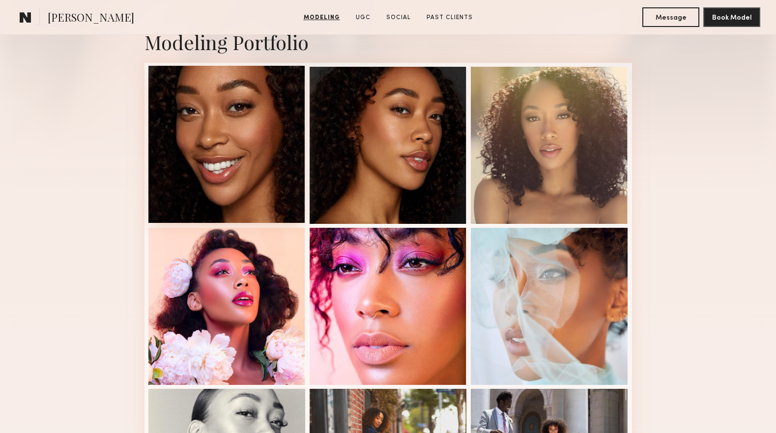
click at [209, 200] on div at bounding box center [226, 144] width 157 height 157
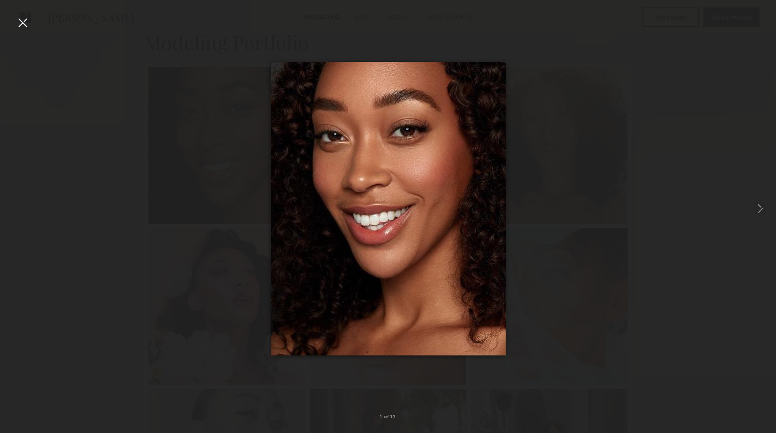
click at [27, 18] on div at bounding box center [23, 23] width 16 height 16
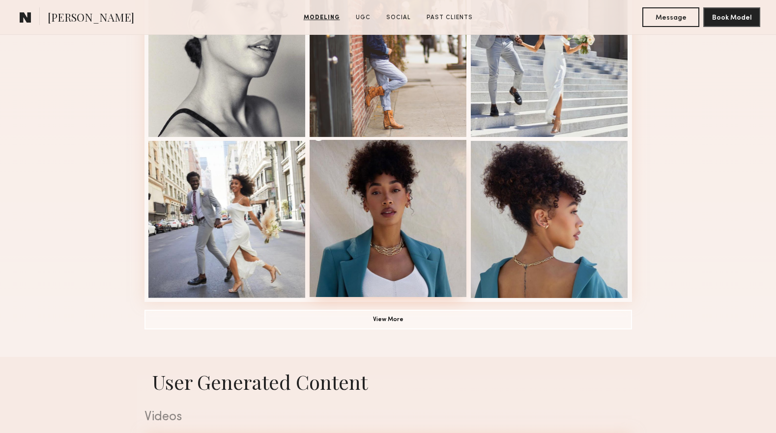
scroll to position [756, 0]
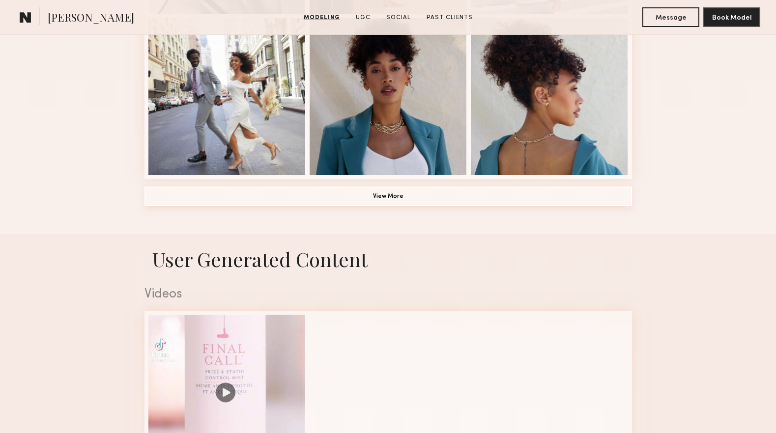
click at [395, 198] on button "View More" at bounding box center [387, 197] width 487 height 20
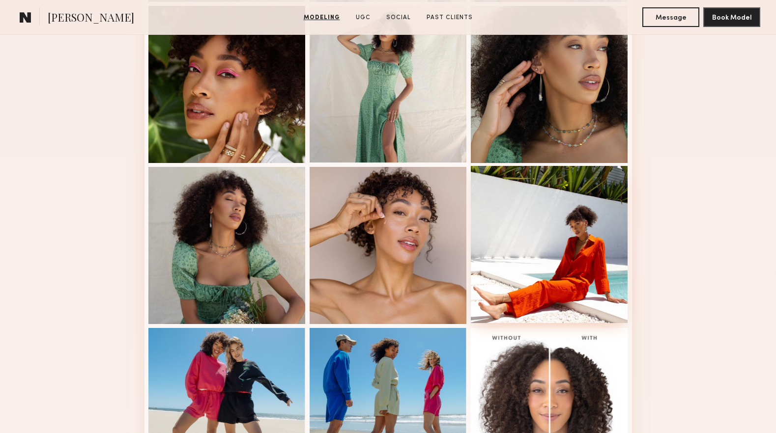
scroll to position [926, 0]
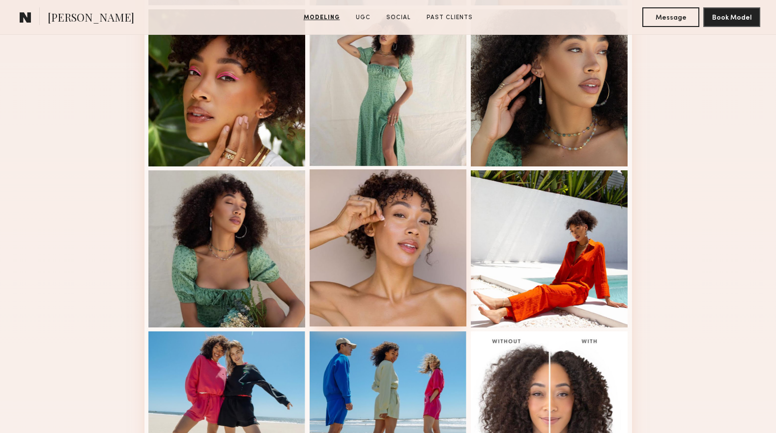
click at [434, 246] on div at bounding box center [388, 248] width 157 height 157
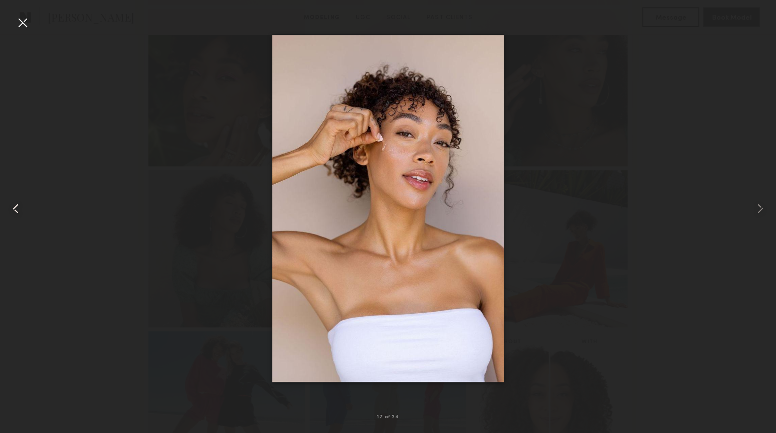
click at [30, 24] on div at bounding box center [15, 209] width 31 height 386
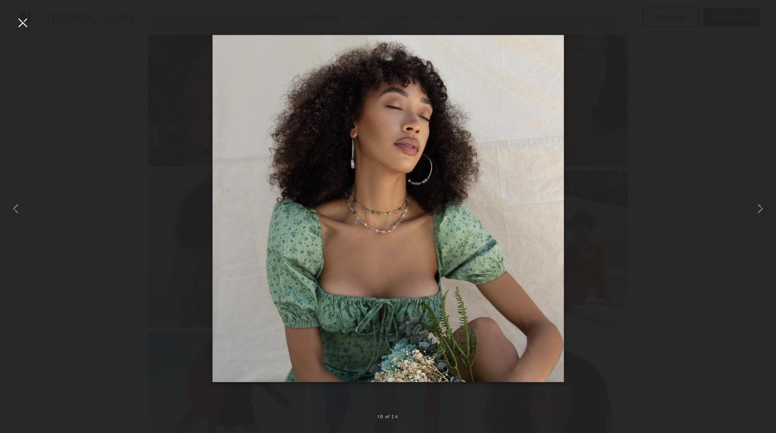
click at [31, 27] on div at bounding box center [388, 209] width 776 height 386
click at [22, 20] on div at bounding box center [23, 23] width 16 height 16
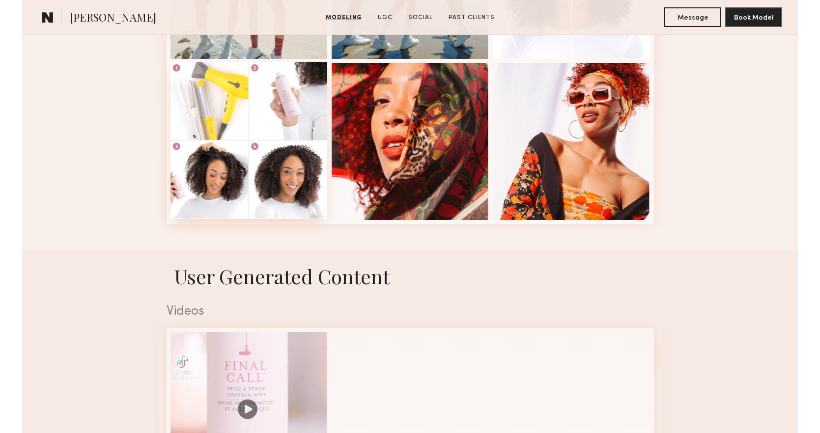
scroll to position [1351, 0]
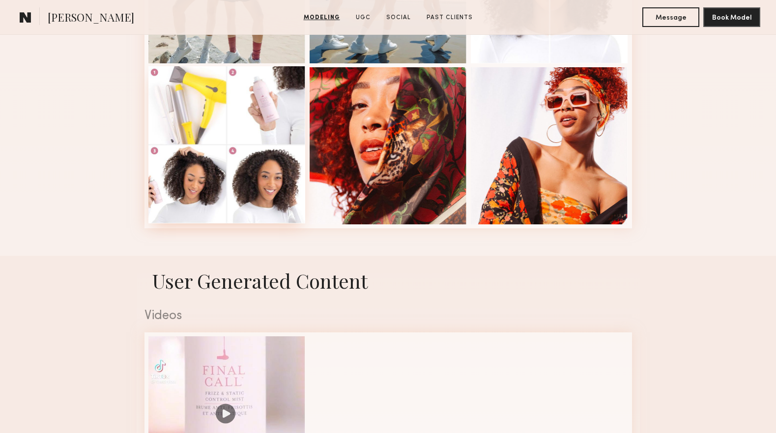
click at [243, 168] on div at bounding box center [226, 144] width 157 height 157
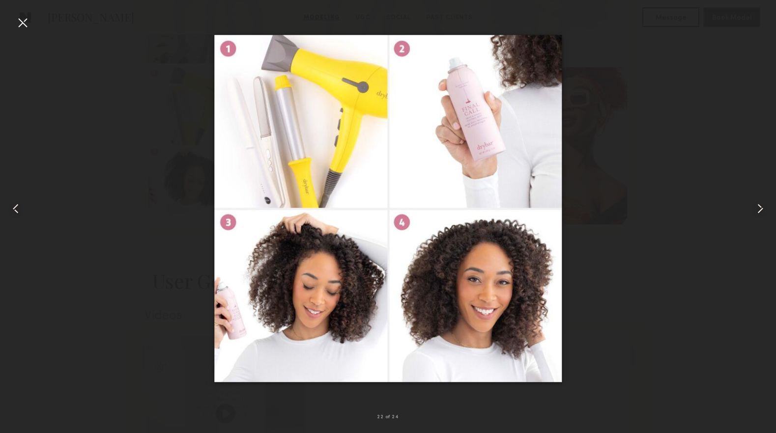
click at [16, 17] on div at bounding box center [23, 23] width 16 height 16
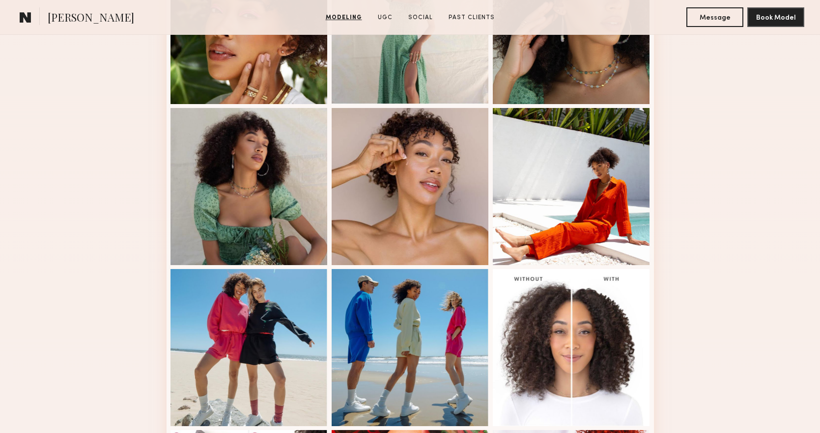
scroll to position [1467, 0]
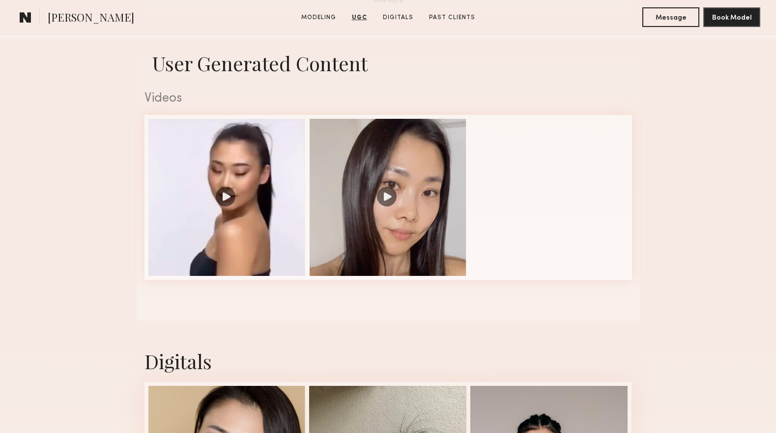
scroll to position [954, 0]
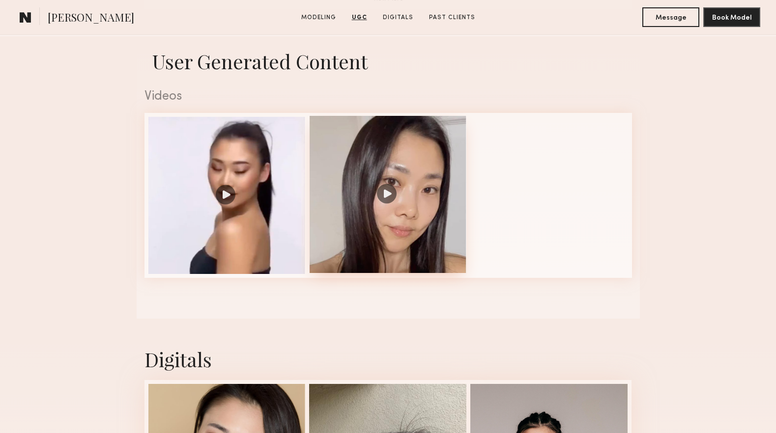
click at [377, 171] on div at bounding box center [388, 194] width 157 height 157
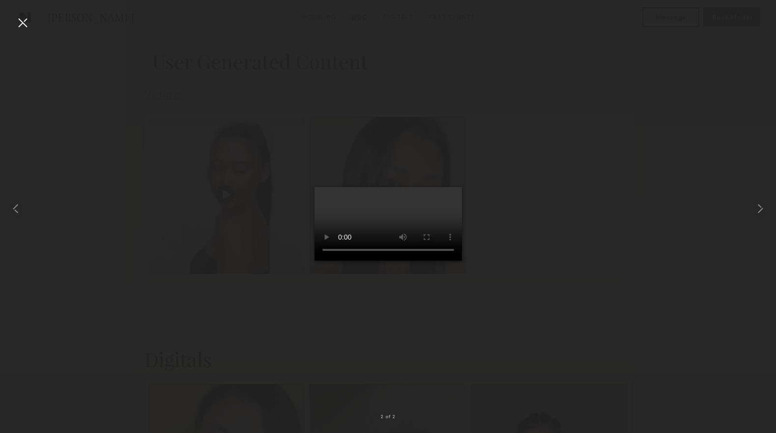
click at [641, 290] on div at bounding box center [388, 209] width 776 height 386
click at [185, 89] on div at bounding box center [388, 209] width 776 height 386
click at [24, 27] on div at bounding box center [23, 23] width 16 height 16
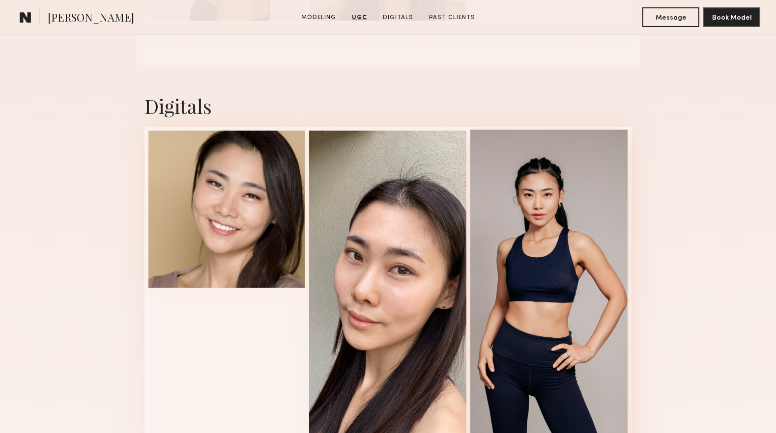
scroll to position [1208, 0]
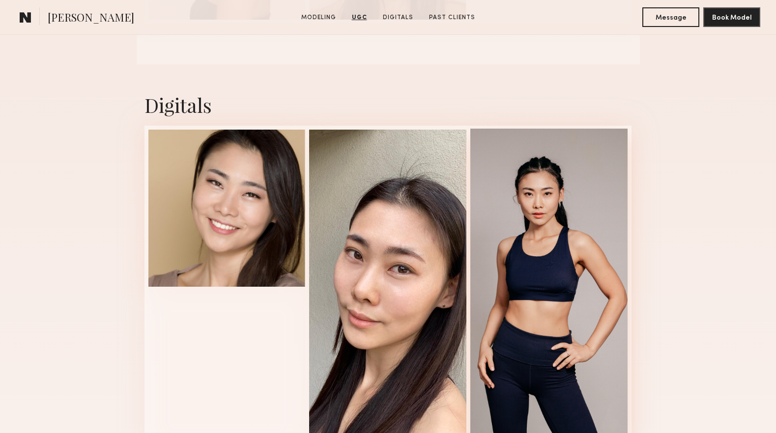
click at [567, 246] on div at bounding box center [548, 288] width 157 height 318
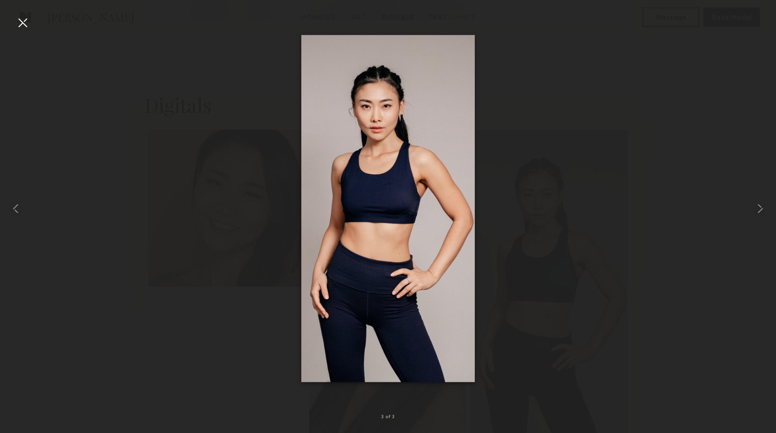
click at [24, 22] on div at bounding box center [23, 23] width 16 height 16
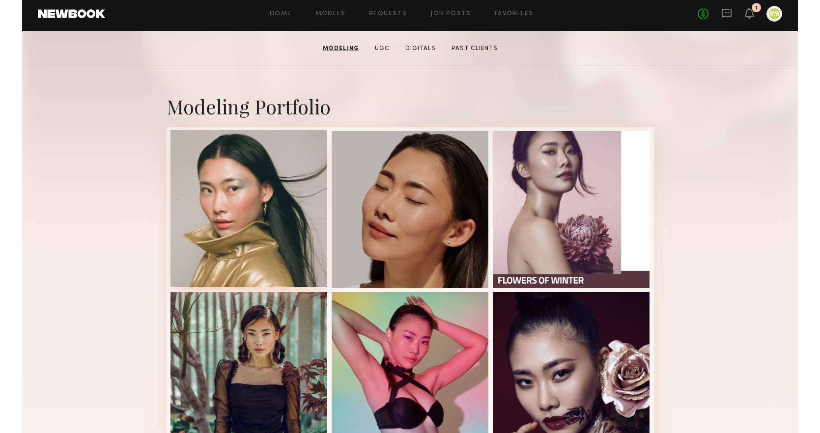
scroll to position [161, 0]
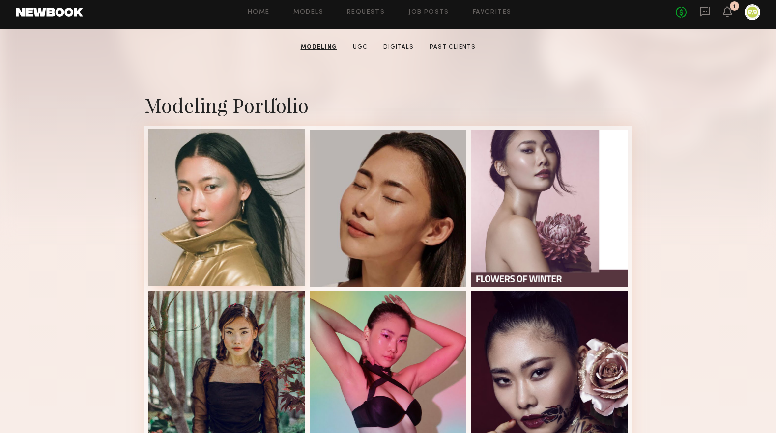
click at [211, 160] on div at bounding box center [226, 207] width 157 height 157
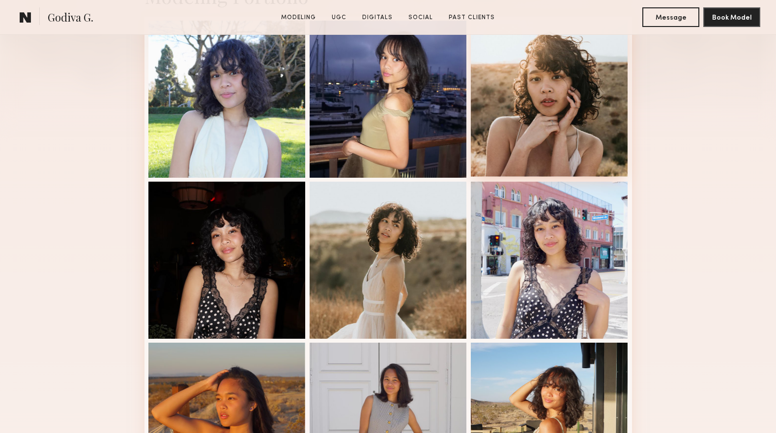
scroll to position [364, 0]
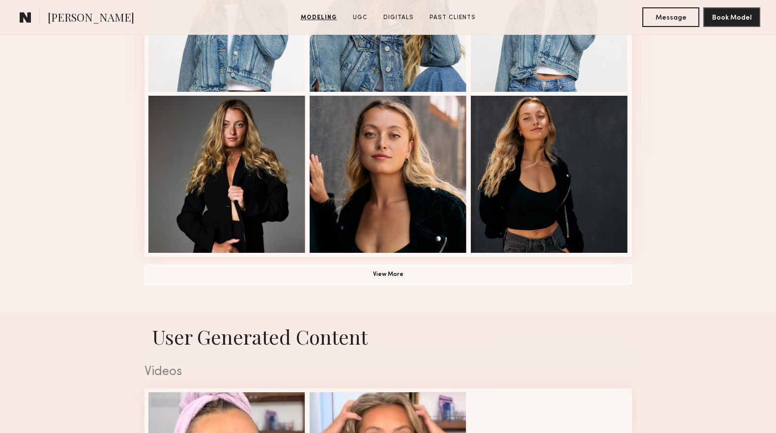
scroll to position [978, 0]
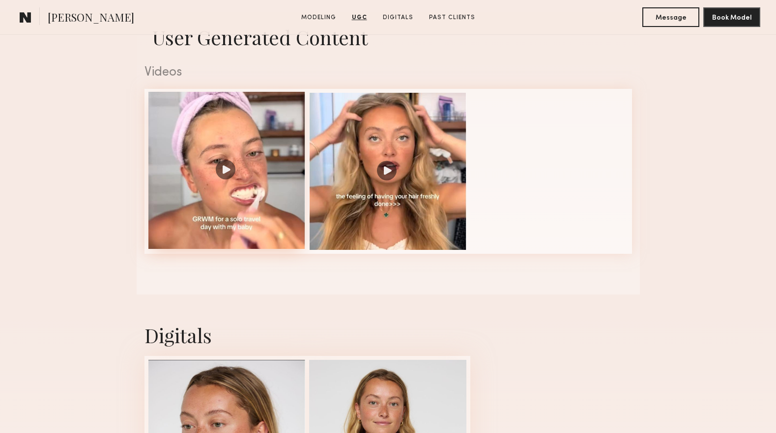
click at [248, 224] on div at bounding box center [226, 170] width 157 height 157
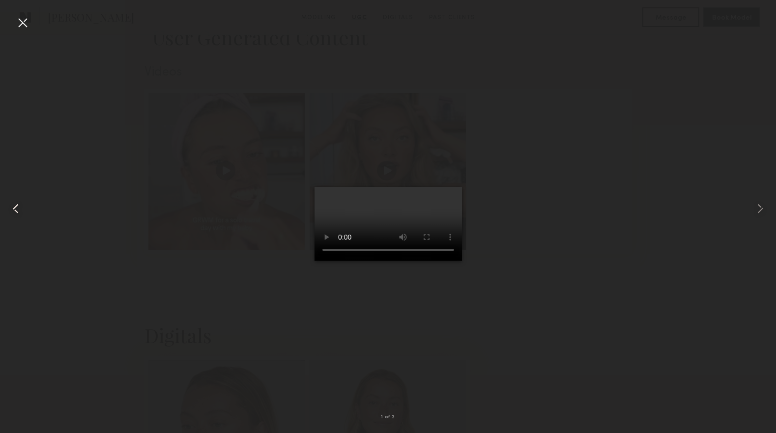
click at [8, 16] on div at bounding box center [15, 209] width 31 height 386
click at [22, 24] on div at bounding box center [23, 23] width 16 height 16
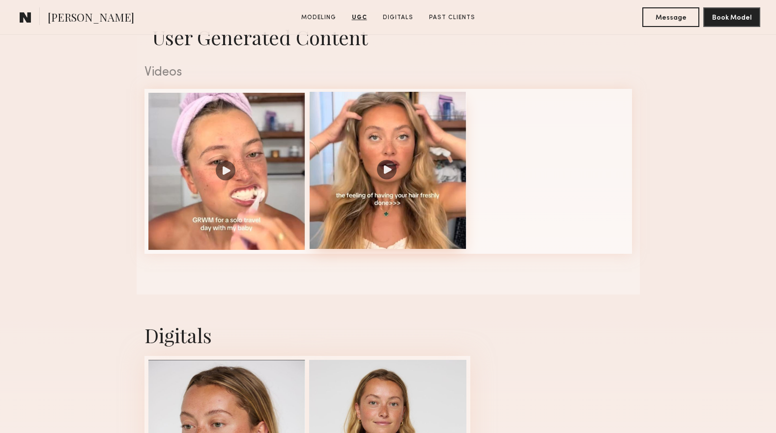
click at [384, 227] on div at bounding box center [388, 170] width 157 height 157
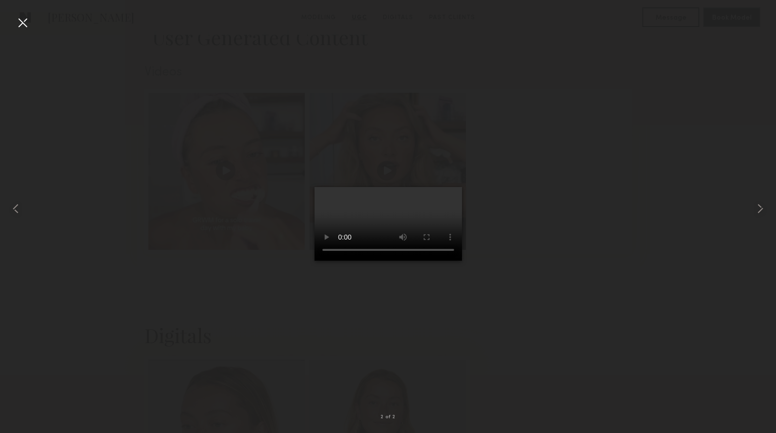
click at [26, 20] on div at bounding box center [23, 23] width 16 height 16
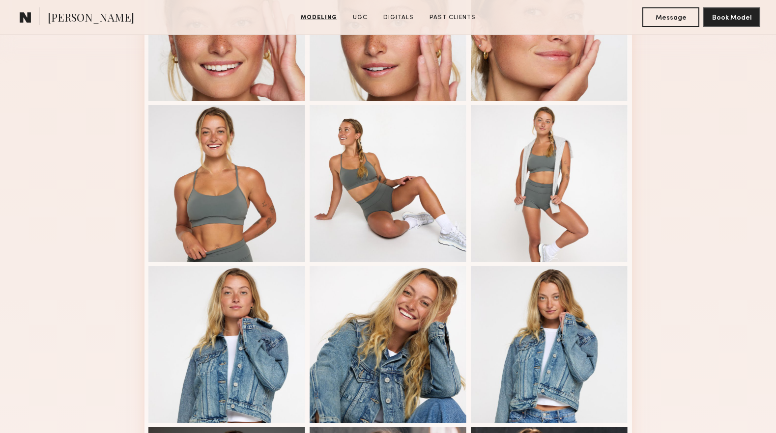
scroll to position [200, 0]
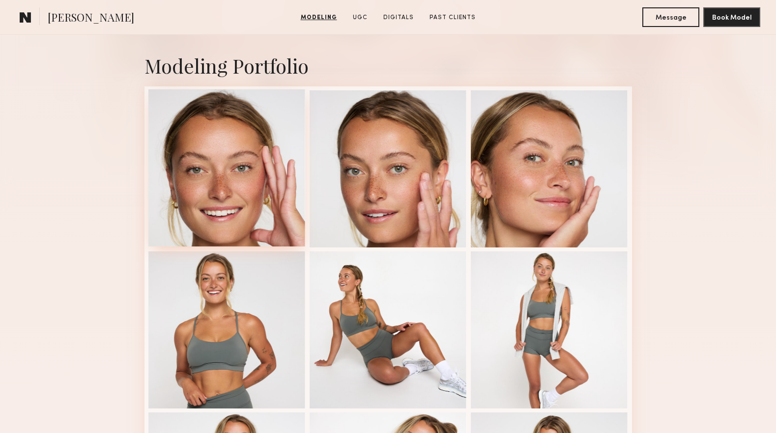
click at [257, 197] on div at bounding box center [226, 167] width 157 height 157
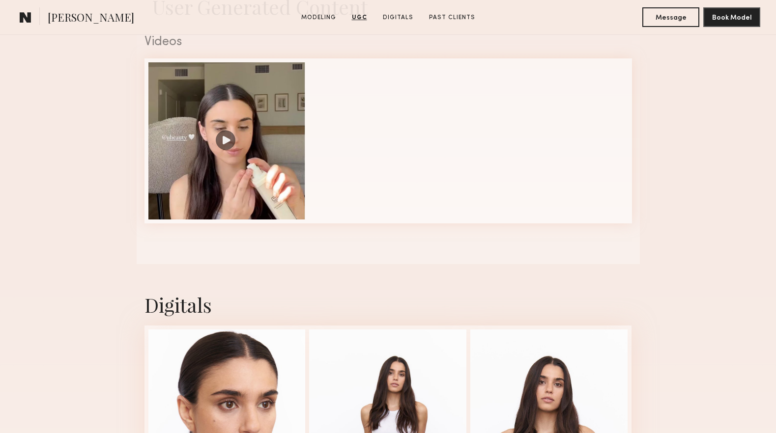
scroll to position [1004, 0]
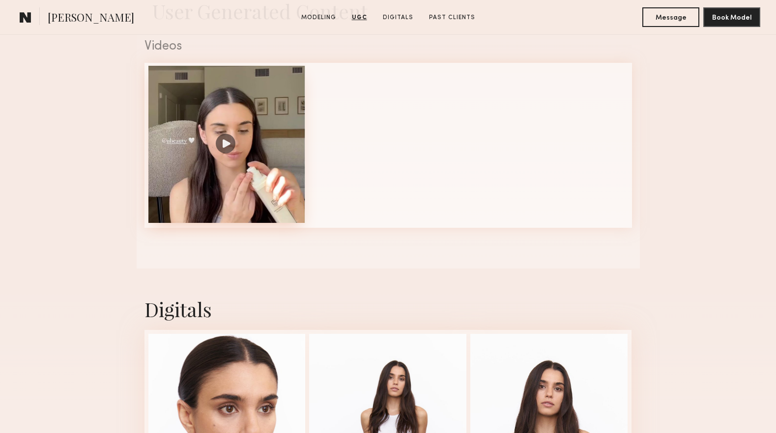
click at [239, 192] on div at bounding box center [226, 144] width 157 height 157
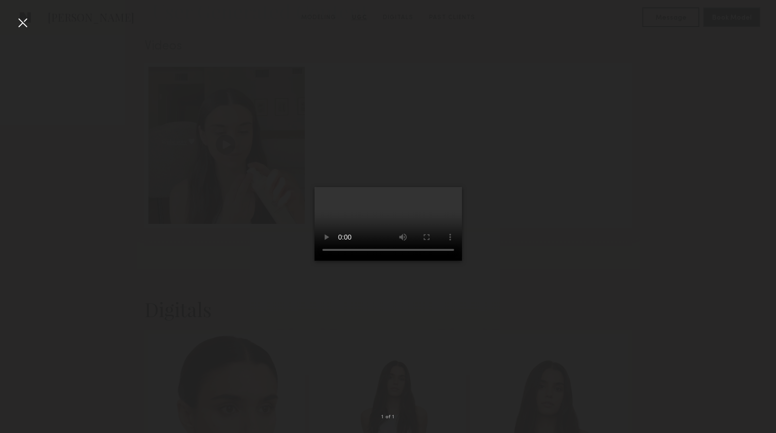
click at [27, 24] on div at bounding box center [23, 23] width 16 height 16
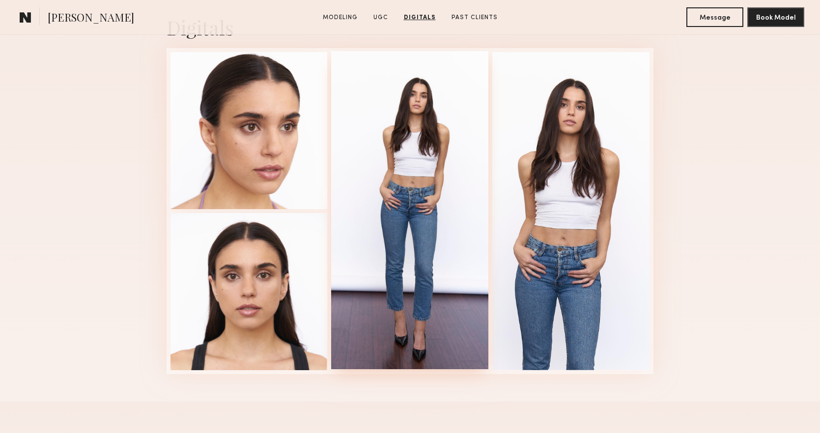
scroll to position [1285, 0]
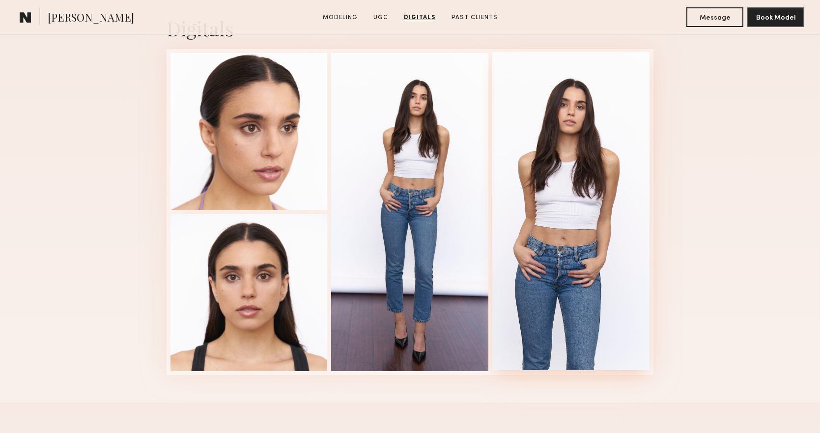
click at [564, 185] on div at bounding box center [570, 211] width 157 height 318
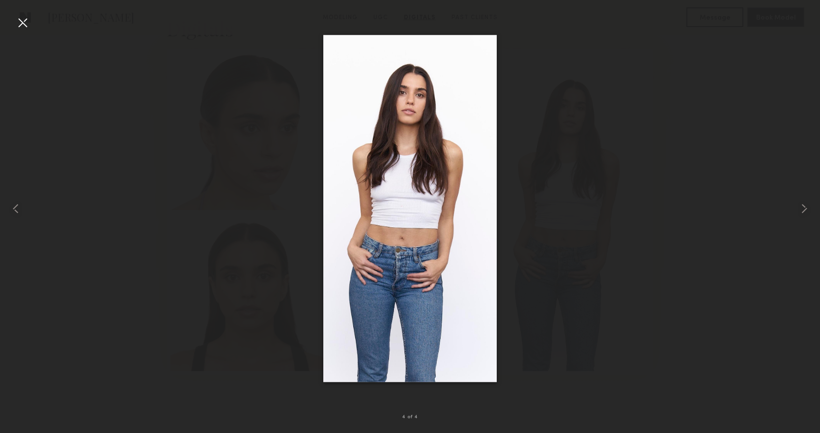
click at [16, 25] on div at bounding box center [23, 23] width 16 height 16
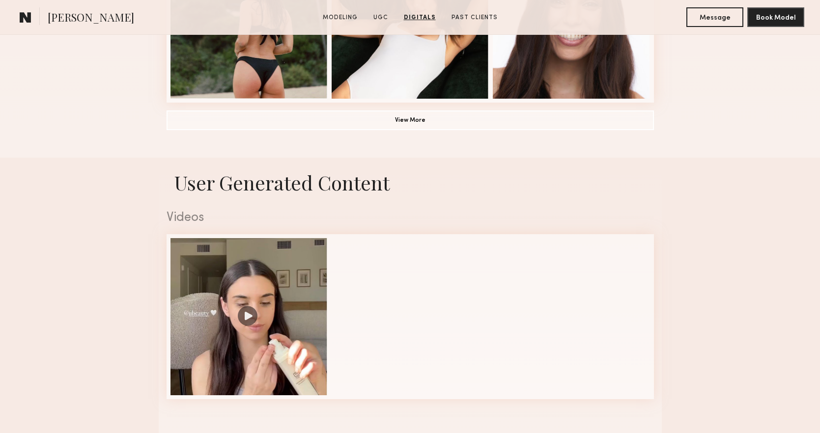
scroll to position [833, 0]
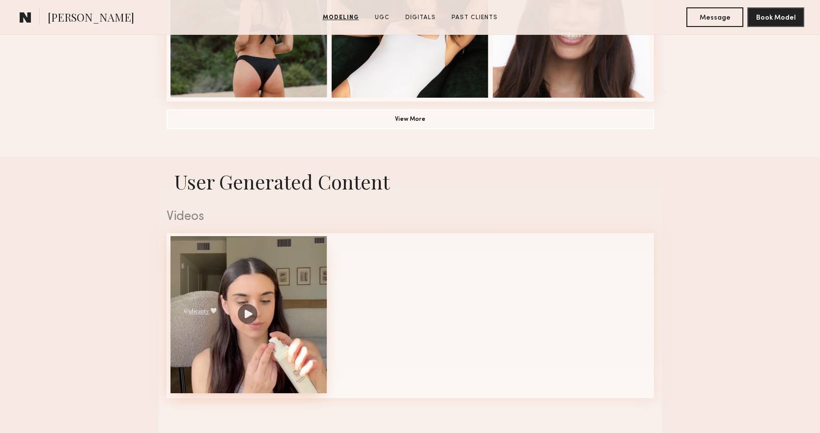
click at [251, 311] on div at bounding box center [248, 314] width 157 height 157
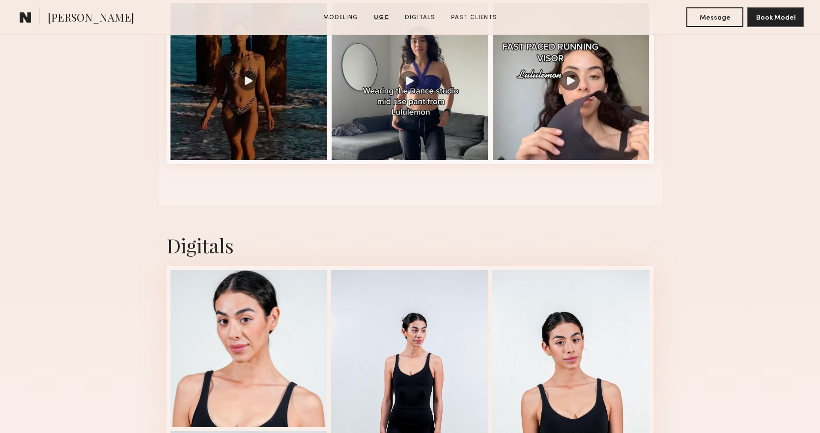
scroll to position [1059, 0]
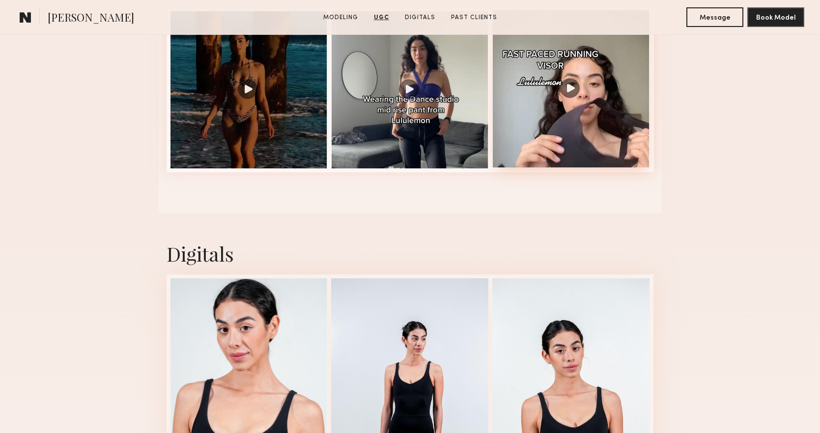
click at [567, 127] on div at bounding box center [571, 88] width 157 height 157
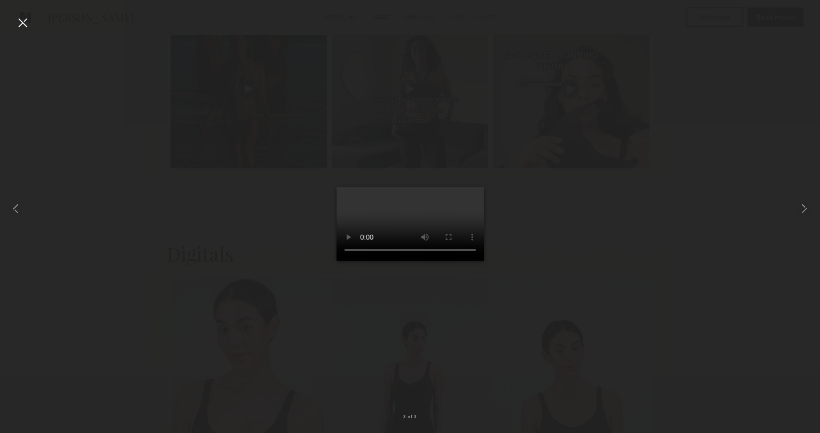
click at [580, 293] on div at bounding box center [410, 209] width 820 height 386
click at [25, 21] on div at bounding box center [23, 23] width 16 height 16
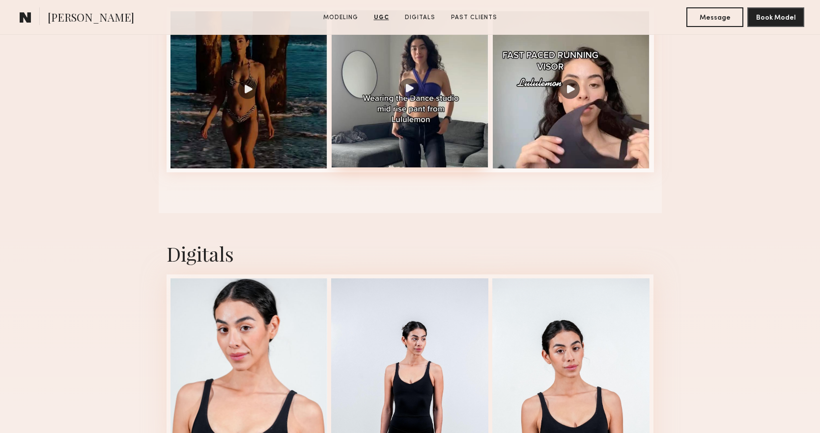
click at [426, 136] on div at bounding box center [410, 88] width 157 height 157
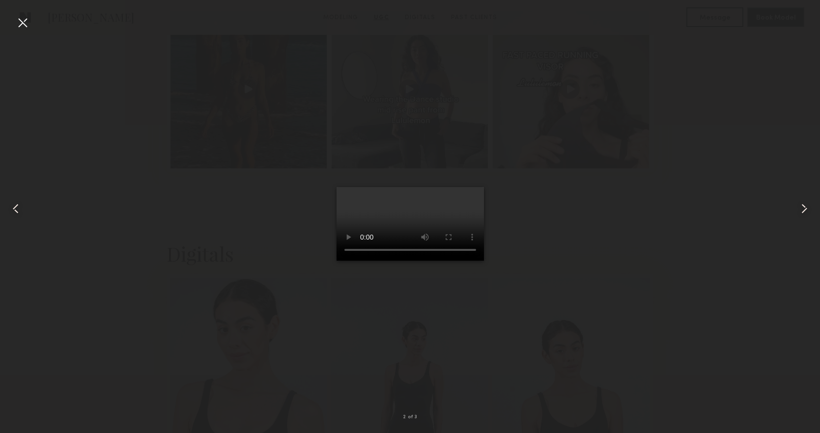
click at [22, 20] on div at bounding box center [23, 23] width 16 height 16
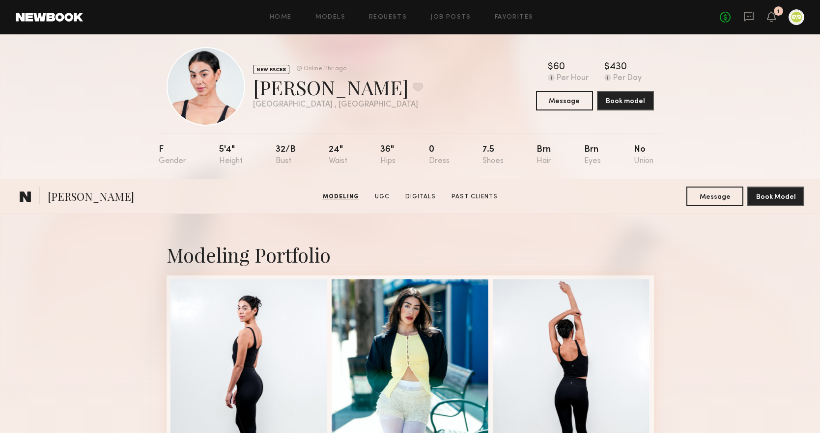
scroll to position [0, 0]
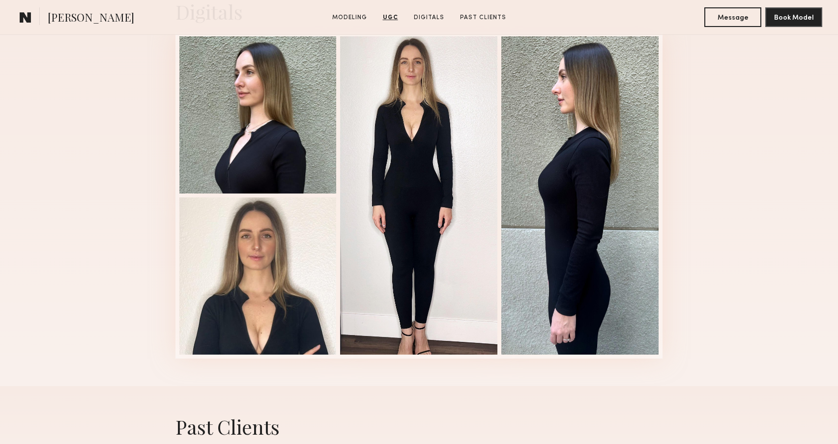
scroll to position [1440, 0]
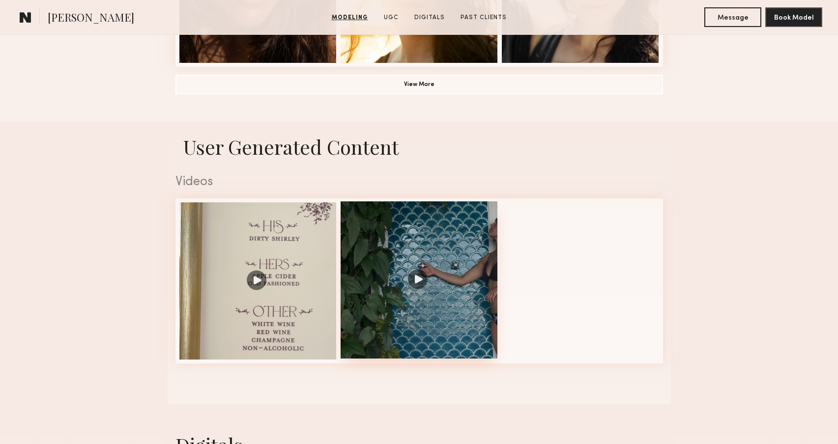
scroll to position [872, 0]
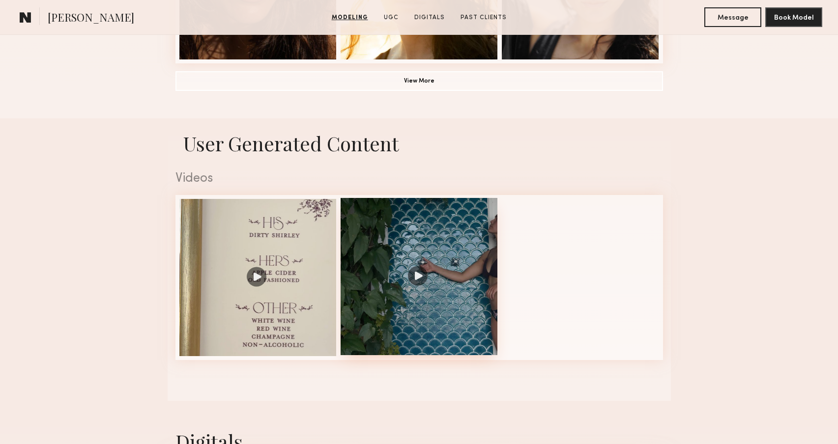
click at [462, 275] on div at bounding box center [418, 276] width 157 height 157
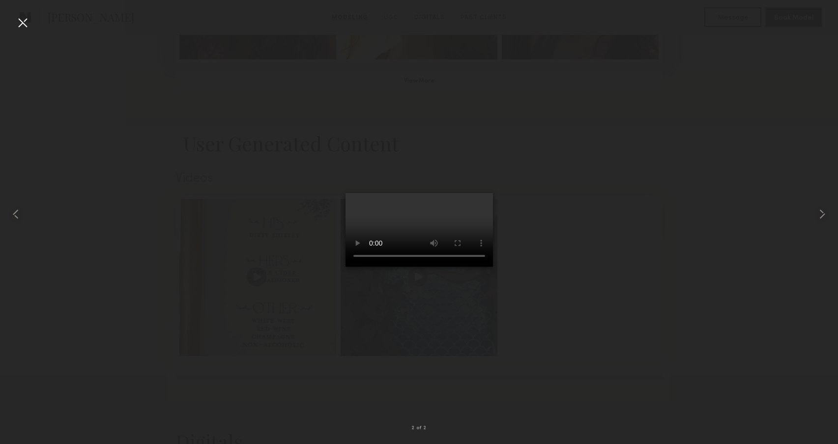
click at [623, 255] on div at bounding box center [419, 214] width 838 height 397
click at [29, 29] on div at bounding box center [23, 23] width 16 height 16
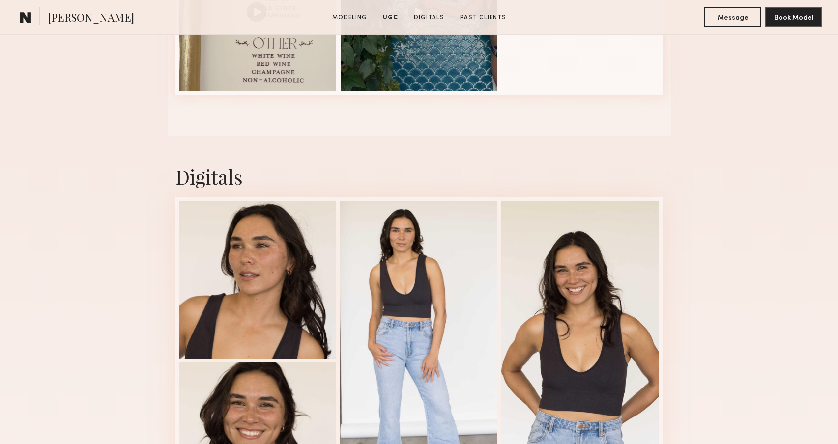
scroll to position [928, 0]
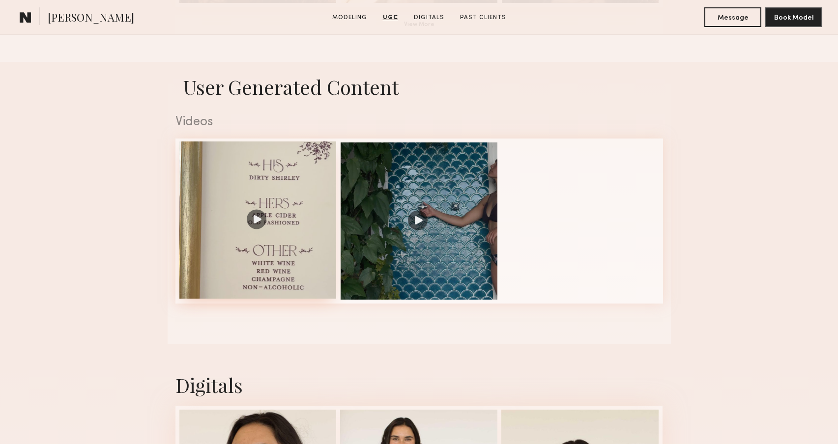
click at [288, 227] on div at bounding box center [257, 220] width 157 height 157
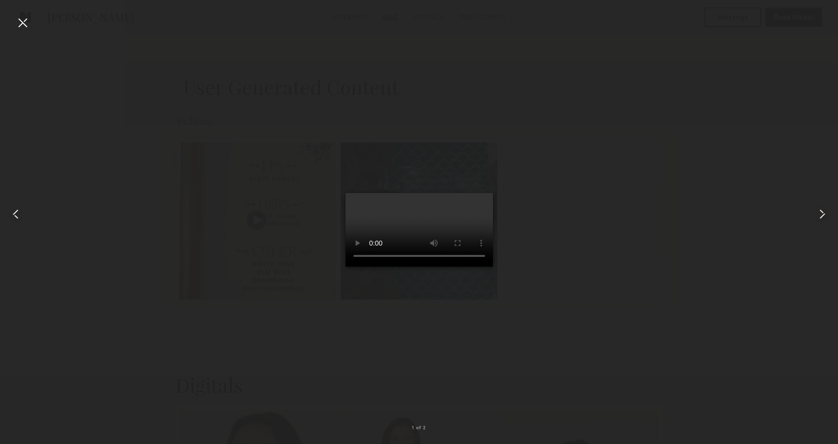
click at [19, 24] on div at bounding box center [23, 23] width 16 height 16
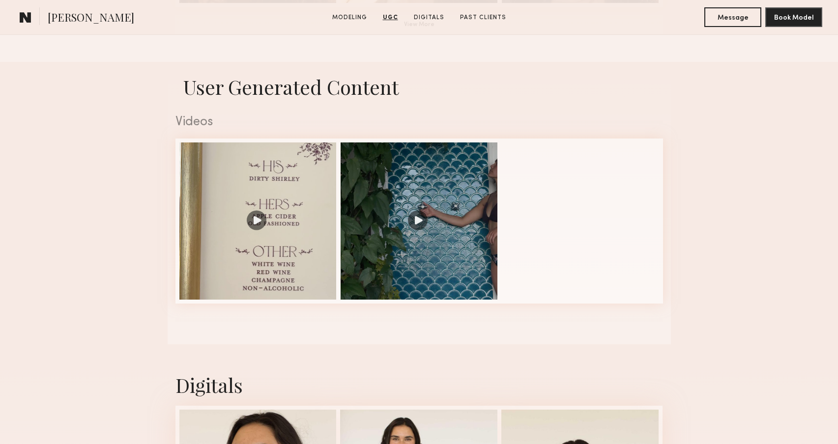
click at [114, 204] on nb-model-profile-ugc-container "User Generated Content Videos 1 of 2" at bounding box center [419, 203] width 838 height 283
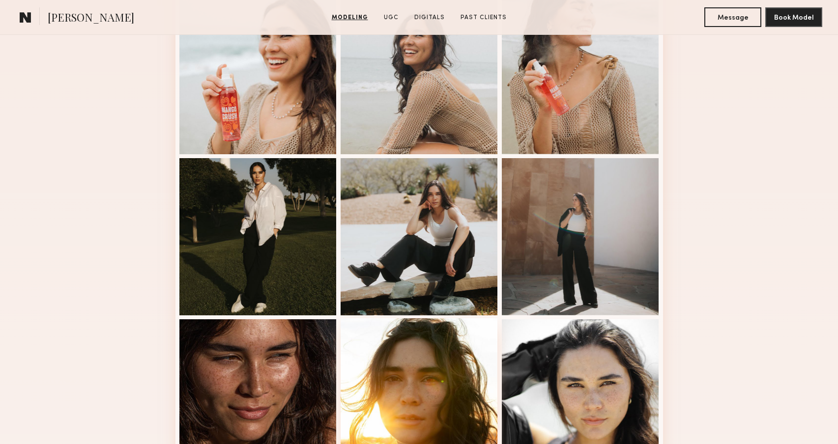
scroll to position [180, 0]
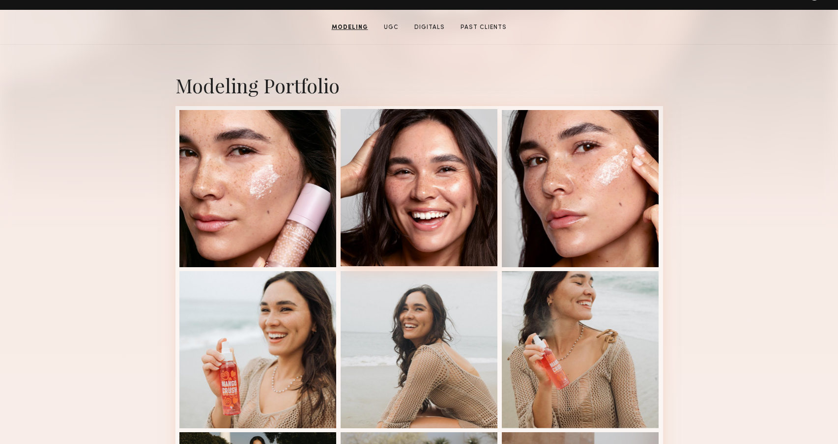
click at [458, 227] on div at bounding box center [418, 187] width 157 height 157
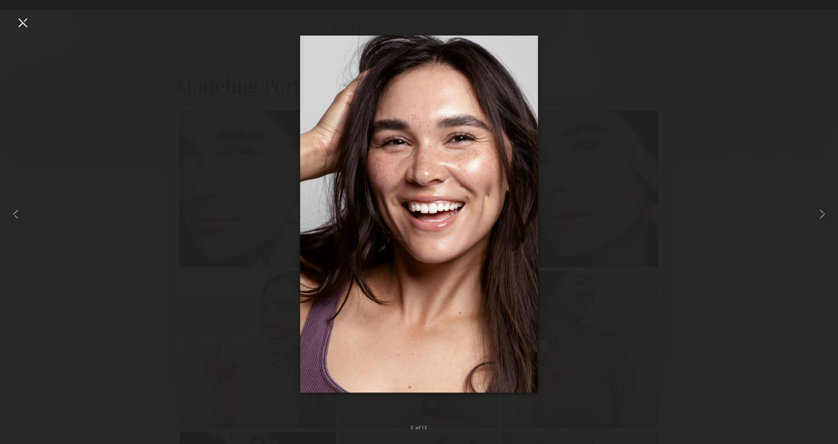
click at [29, 27] on div at bounding box center [23, 23] width 16 height 16
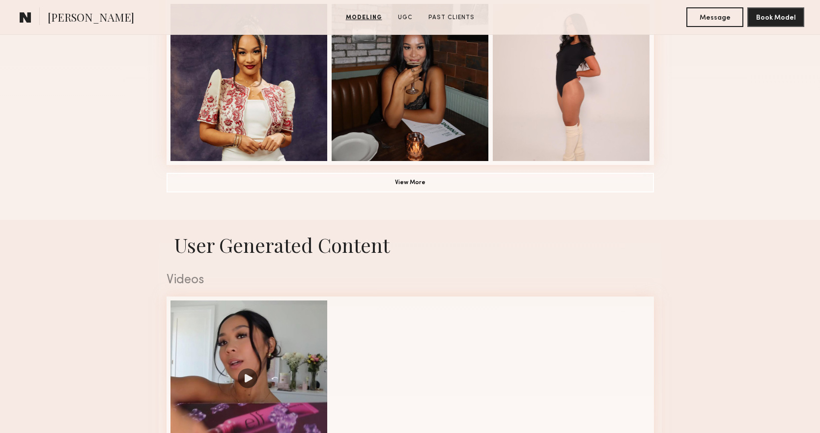
scroll to position [1004, 0]
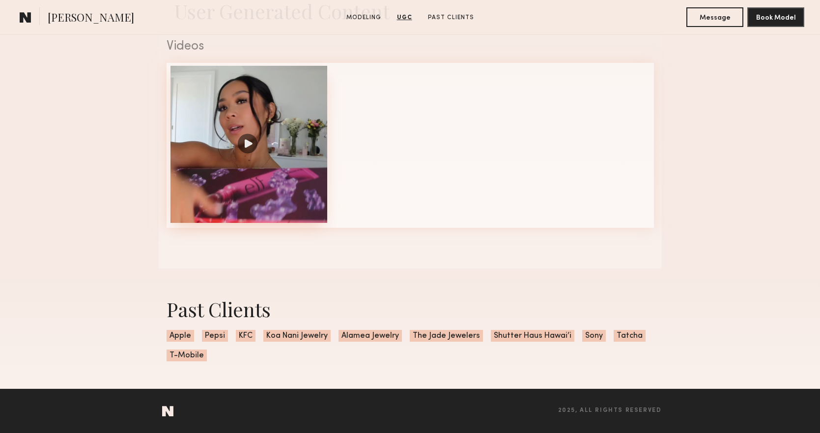
click at [263, 151] on div at bounding box center [248, 144] width 157 height 157
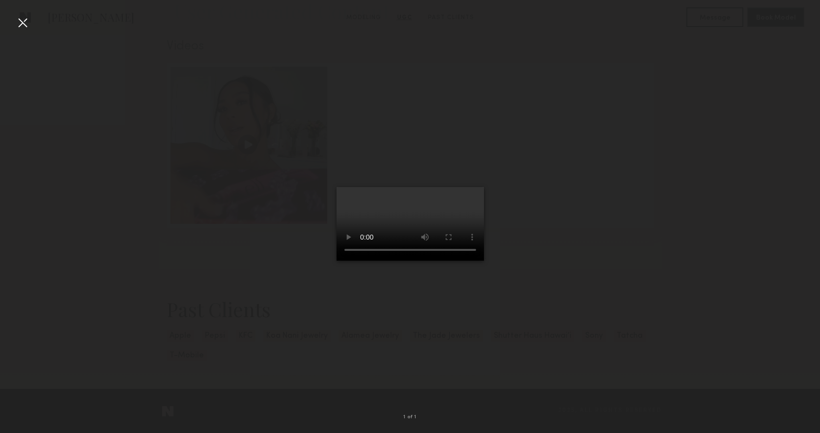
click at [122, 176] on div at bounding box center [410, 209] width 820 height 386
click at [28, 22] on div at bounding box center [23, 23] width 16 height 16
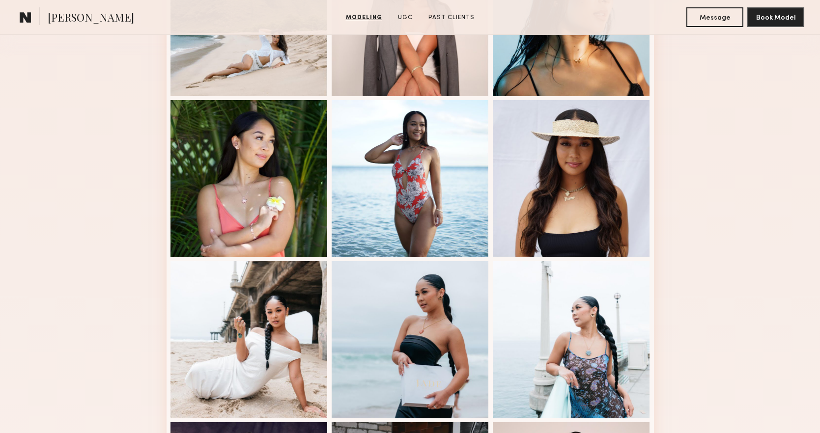
scroll to position [687, 0]
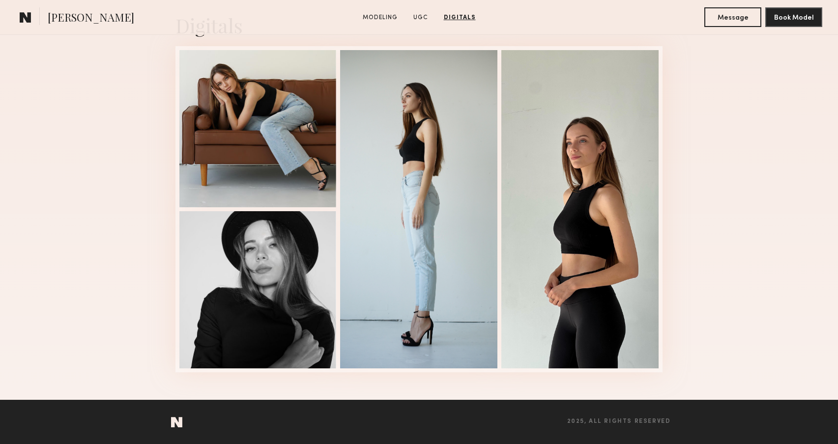
scroll to position [796, 0]
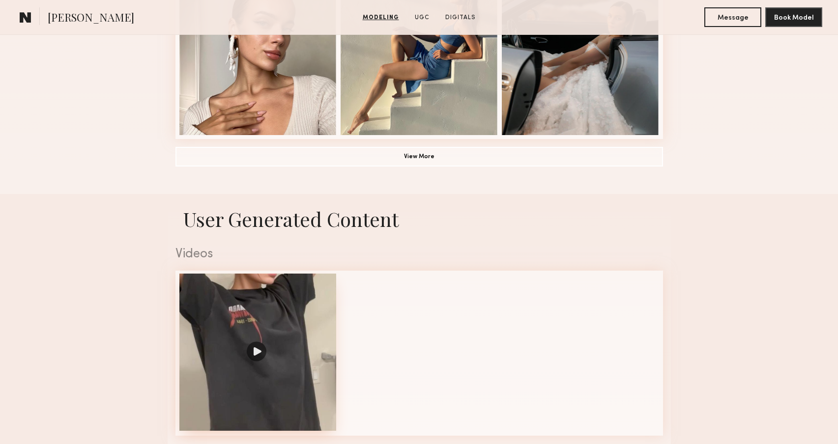
click at [292, 303] on div at bounding box center [257, 352] width 157 height 157
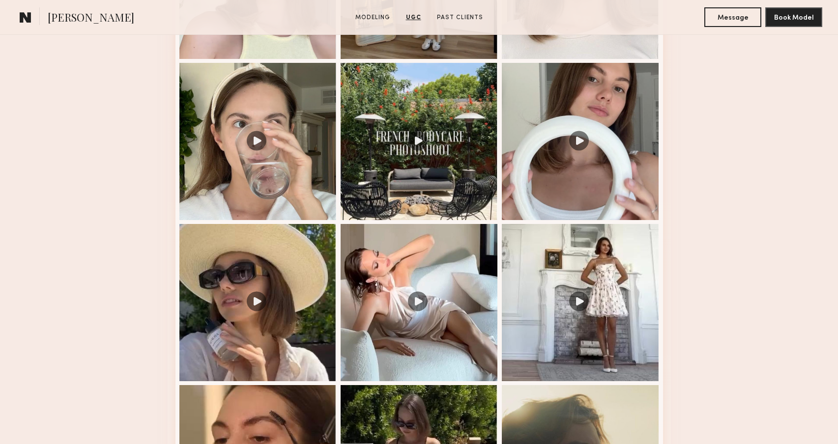
scroll to position [1078, 0]
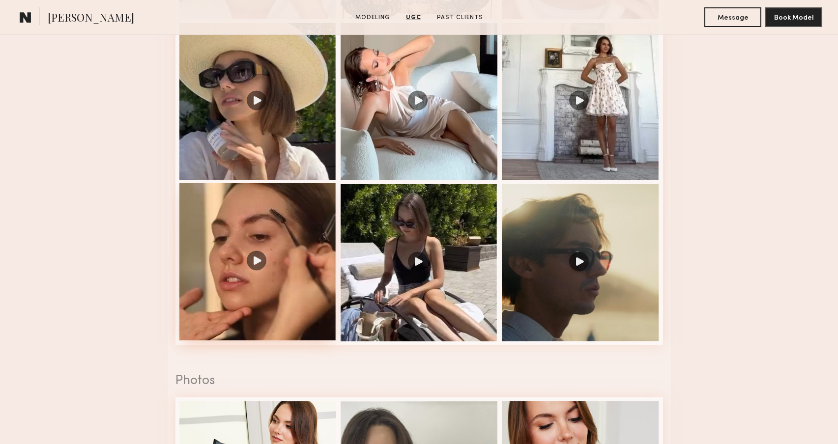
click at [251, 268] on div at bounding box center [257, 261] width 157 height 157
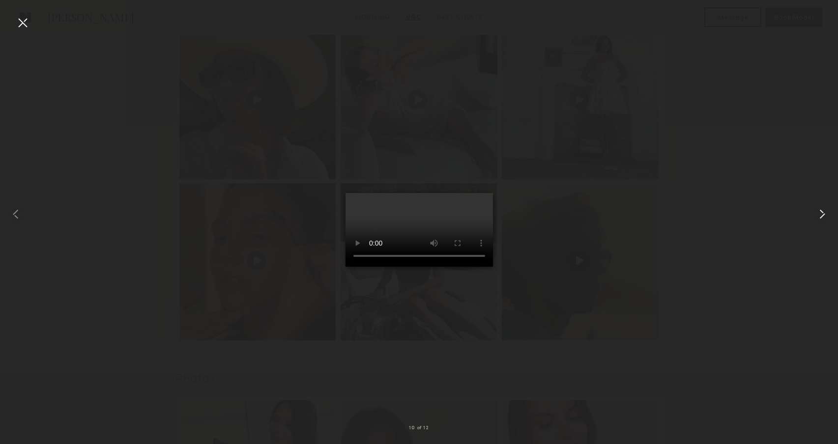
click at [822, 219] on common-icon at bounding box center [822, 214] width 16 height 16
click at [828, 207] on common-icon at bounding box center [822, 214] width 16 height 16
click at [22, 19] on div at bounding box center [23, 23] width 16 height 16
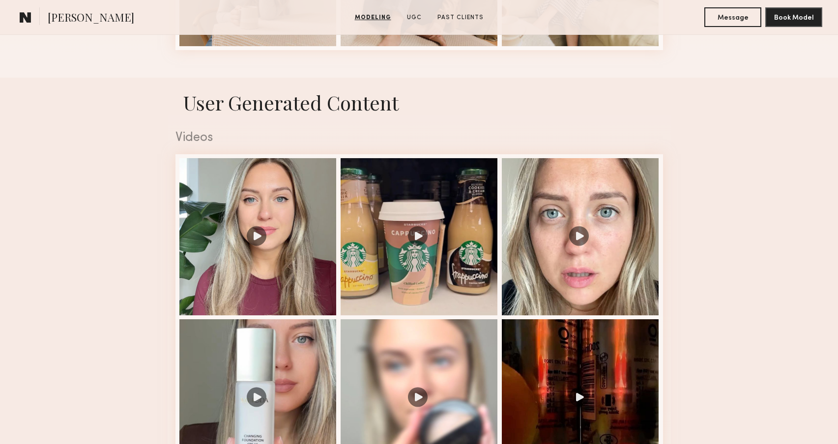
scroll to position [586, 0]
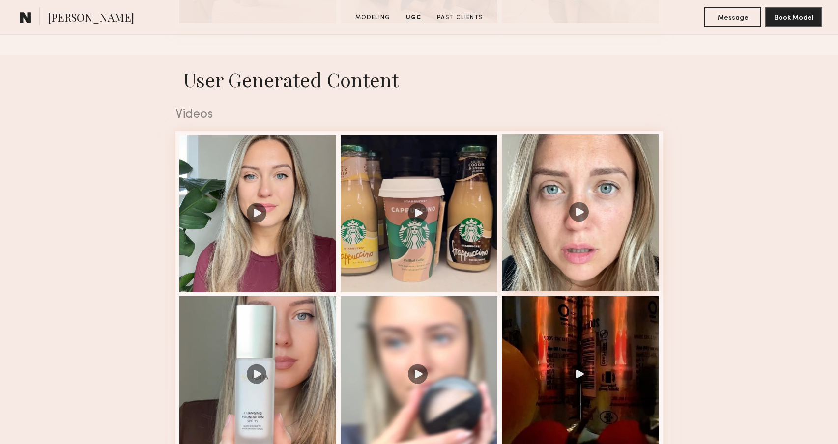
click at [585, 224] on div at bounding box center [580, 212] width 157 height 157
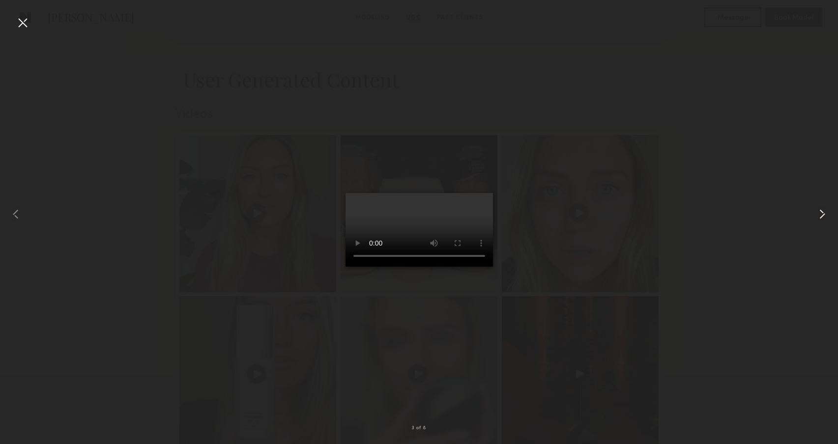
click at [824, 215] on common-icon at bounding box center [822, 214] width 16 height 16
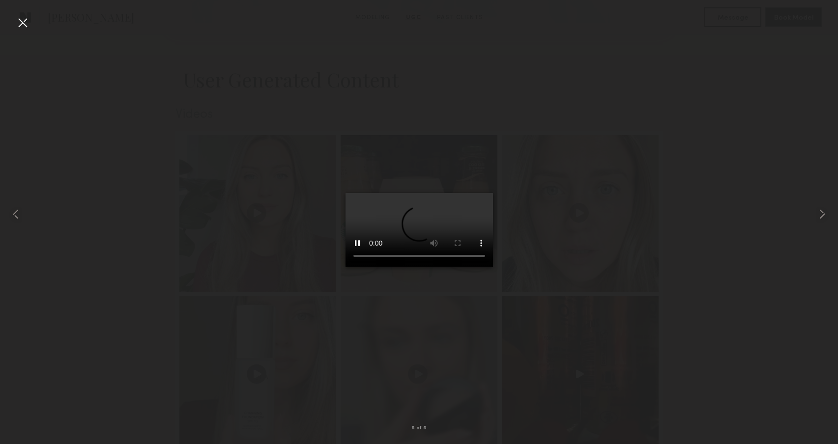
click at [730, 112] on div at bounding box center [419, 214] width 838 height 397
drag, startPoint x: 23, startPoint y: 27, endPoint x: 385, endPoint y: 7, distance: 362.6
click at [23, 27] on div at bounding box center [23, 23] width 16 height 16
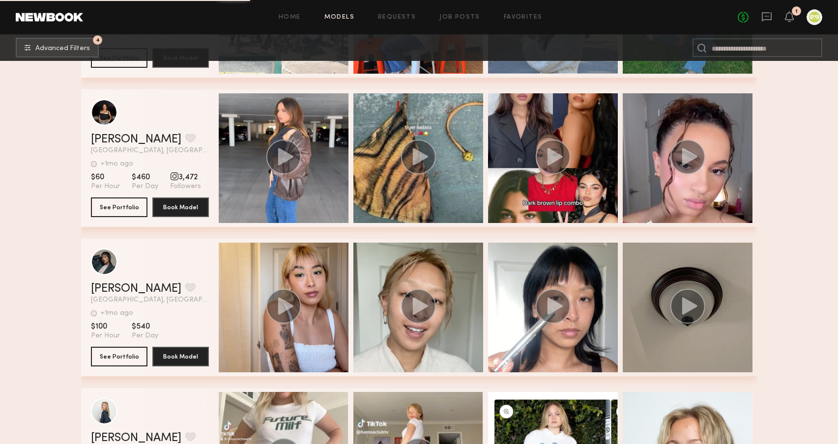
scroll to position [41036, 0]
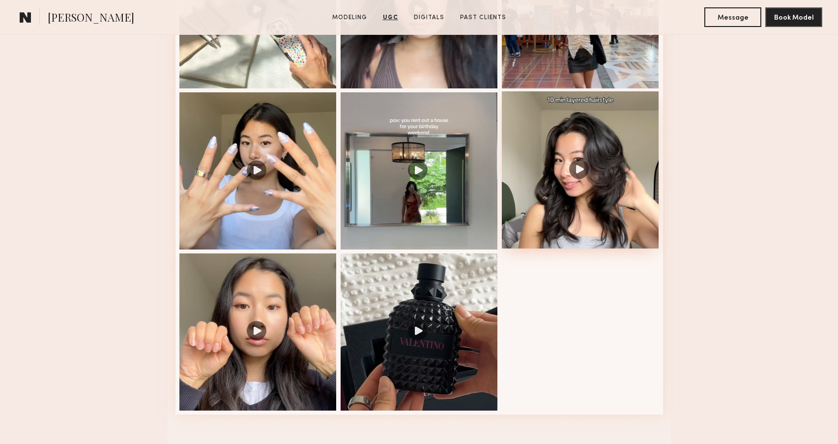
scroll to position [976, 0]
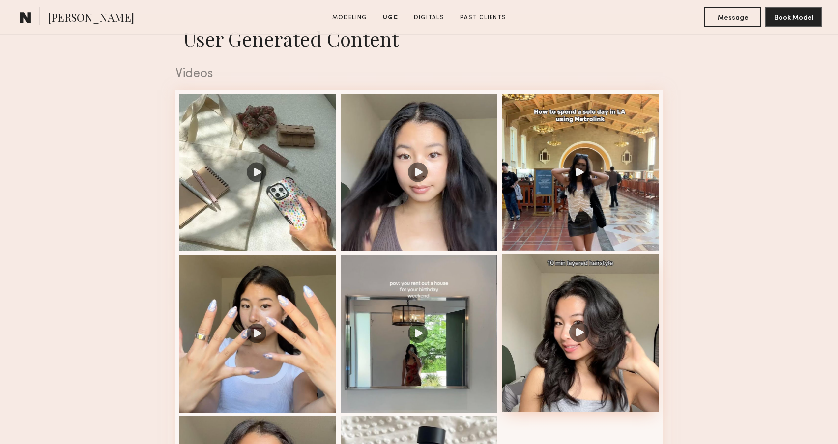
click at [560, 295] on div at bounding box center [580, 333] width 157 height 157
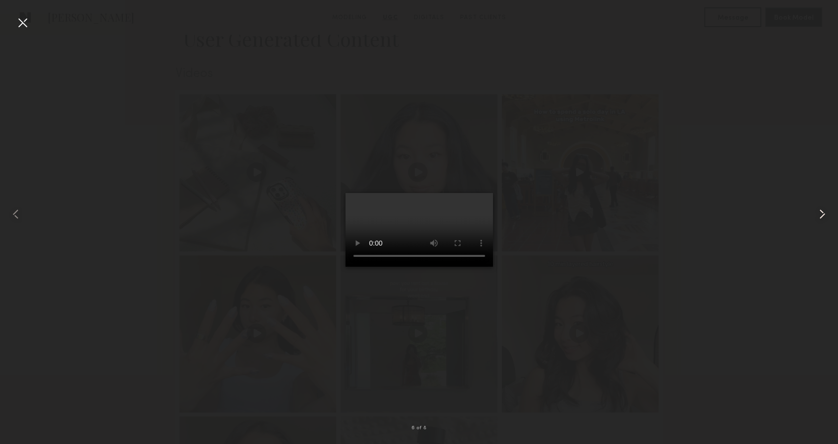
click at [817, 216] on common-icon at bounding box center [822, 214] width 16 height 16
click at [820, 215] on common-icon at bounding box center [822, 214] width 16 height 16
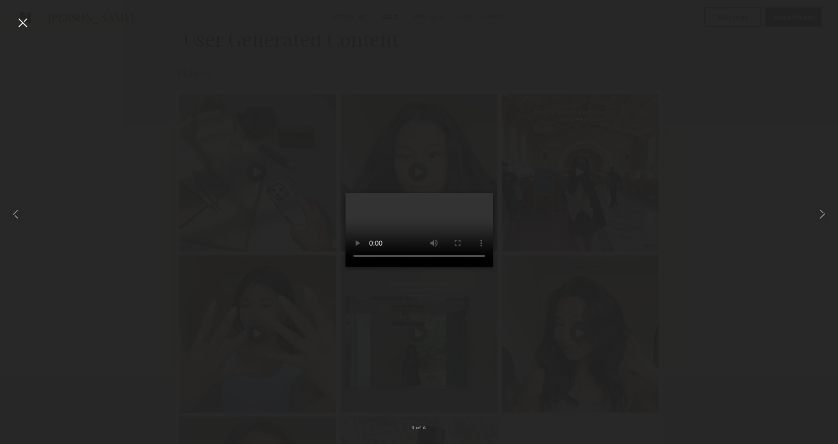
click at [760, 103] on div at bounding box center [419, 214] width 838 height 397
click at [23, 24] on div at bounding box center [23, 23] width 16 height 16
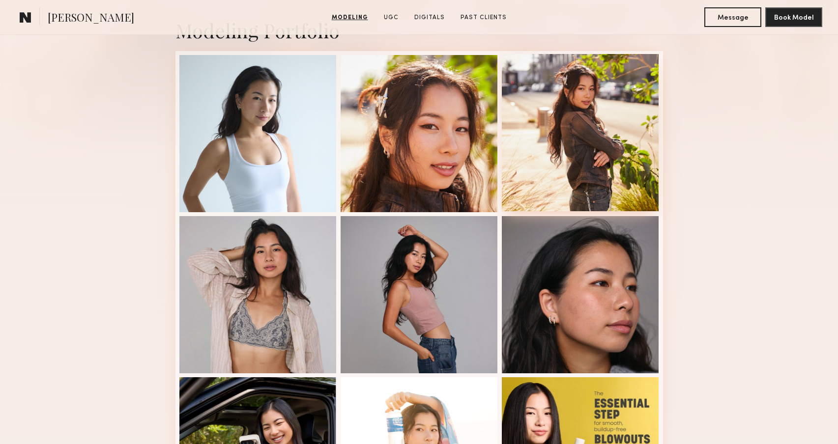
scroll to position [115, 0]
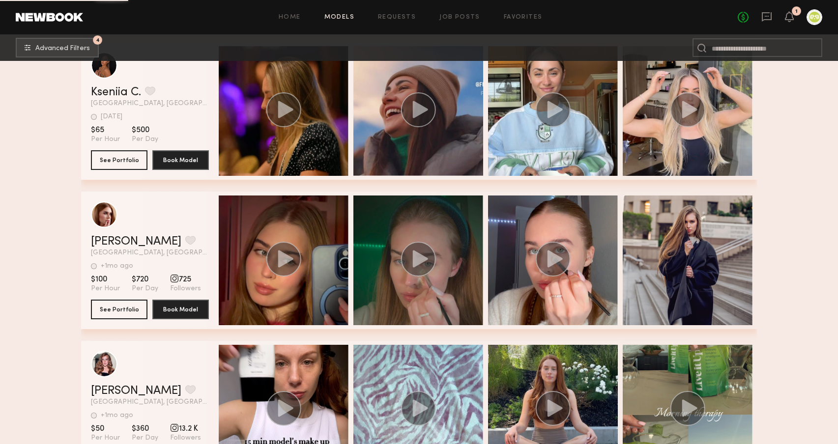
scroll to position [42764, 0]
